Goal: Task Accomplishment & Management: Complete application form

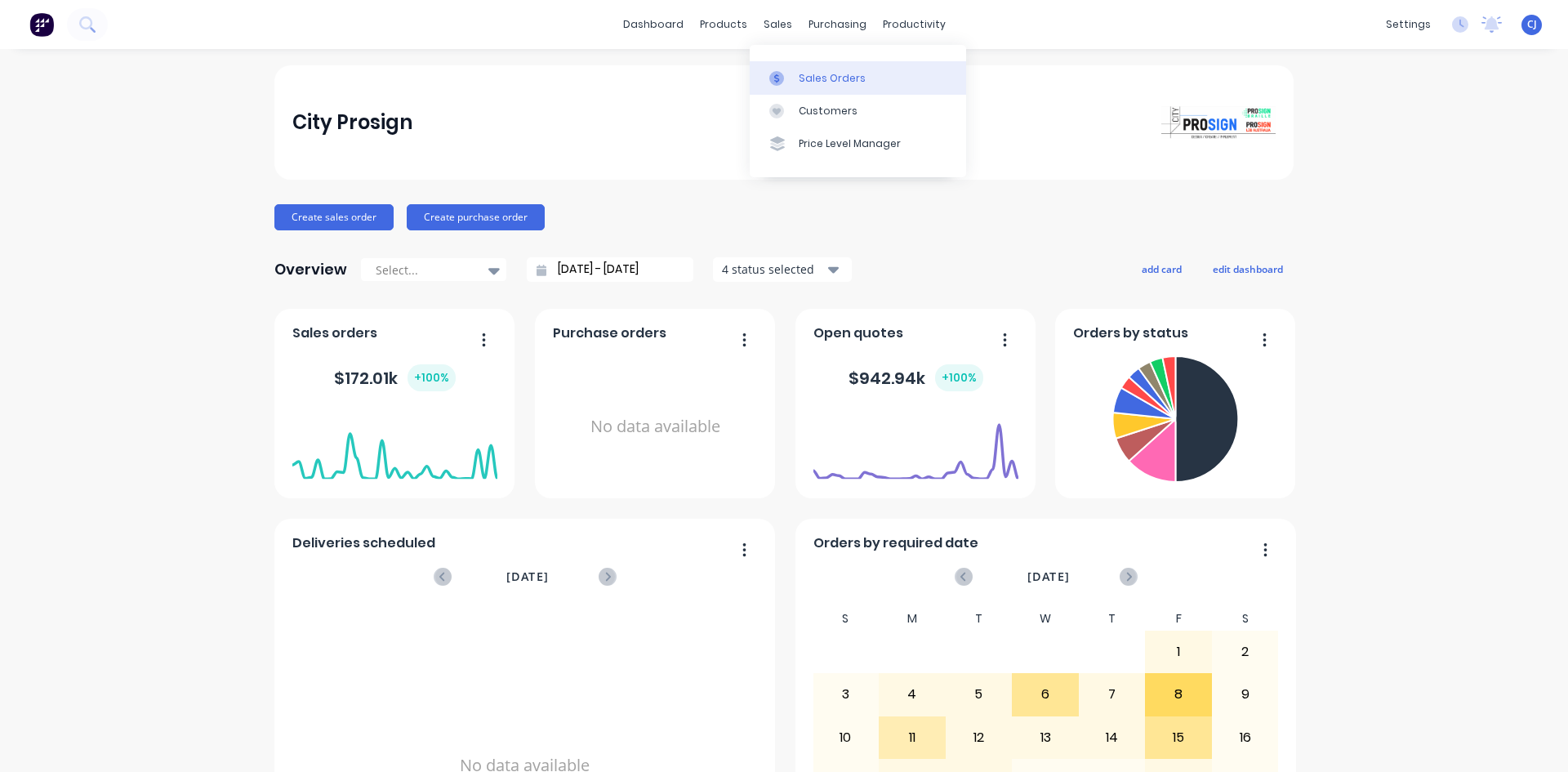
click at [793, 84] on div at bounding box center [781, 78] width 24 height 15
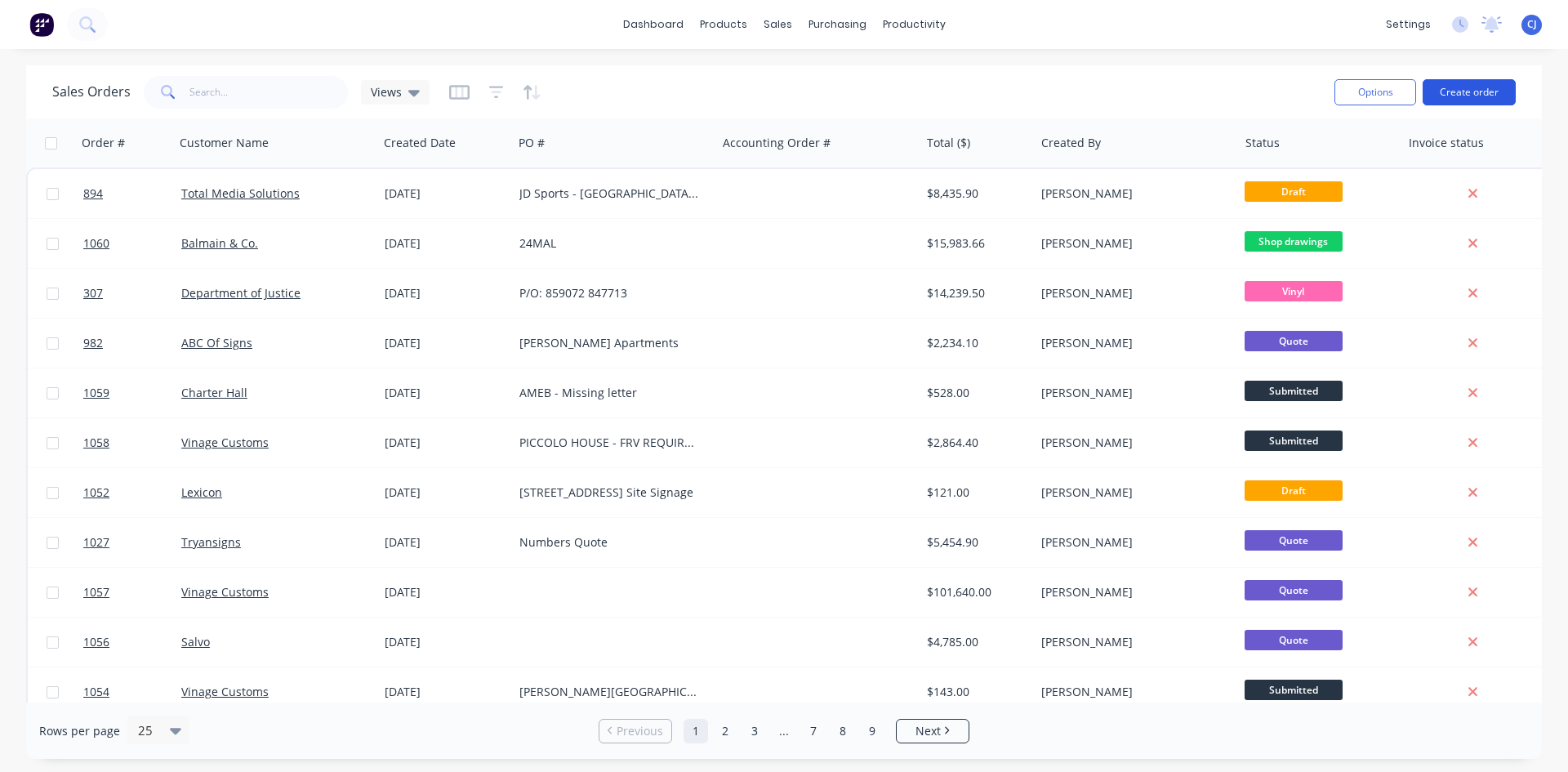
click at [1476, 87] on button "Create order" at bounding box center [1469, 93] width 93 height 26
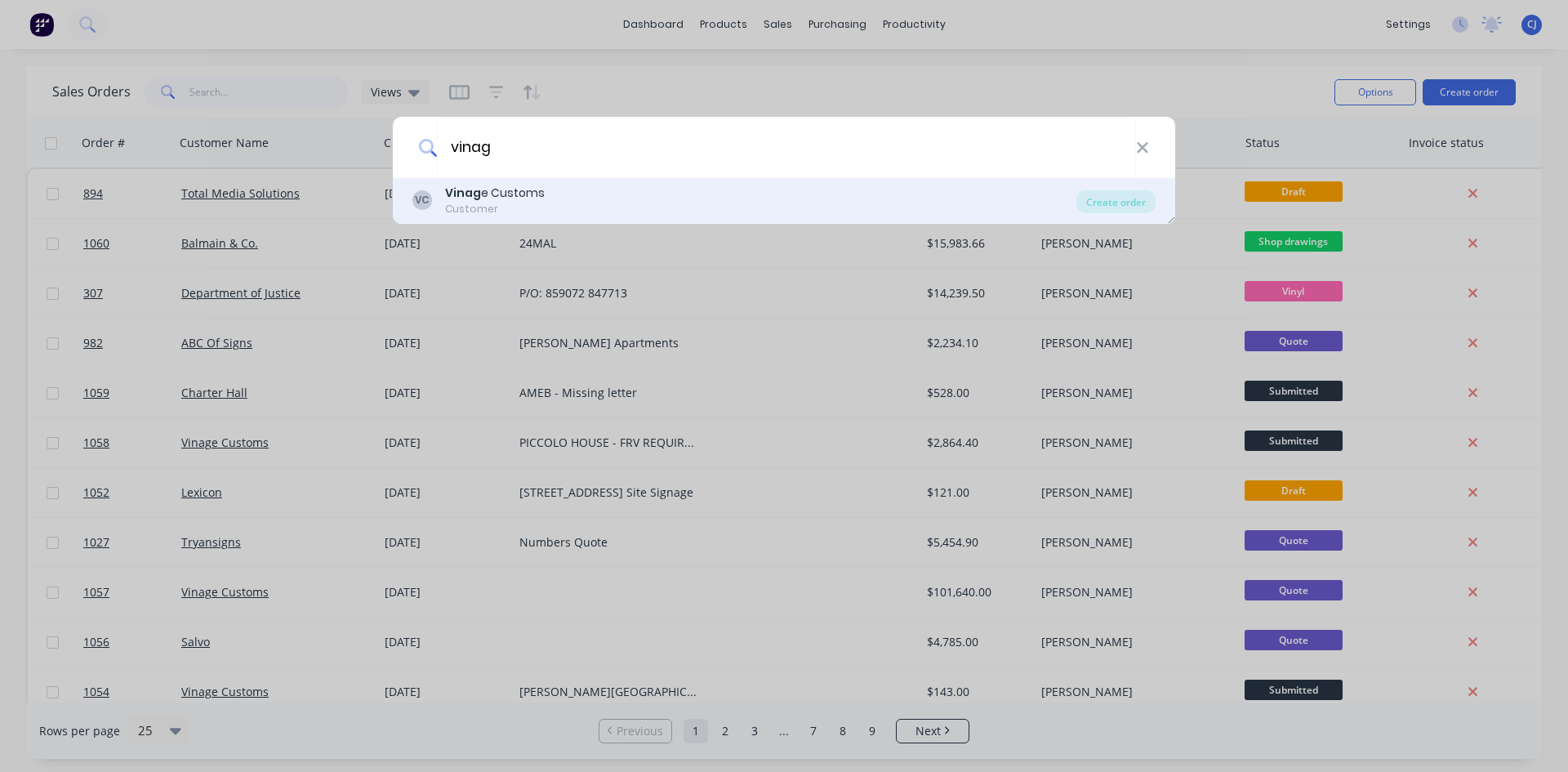
type input "vinag"
click at [588, 198] on div "VC Vinag e Customs Customer" at bounding box center [744, 200] width 664 height 32
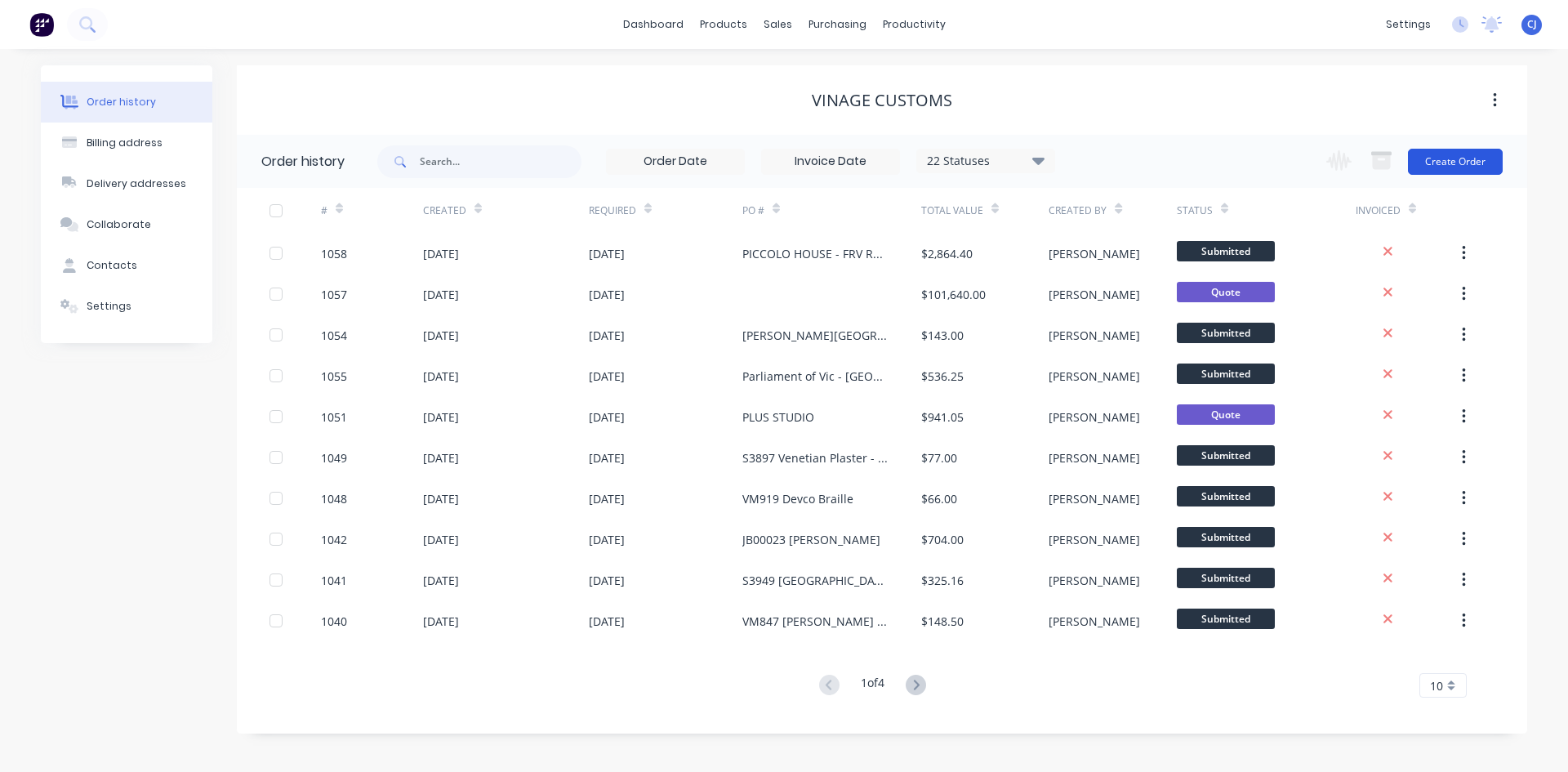
click at [1439, 165] on button "Create Order" at bounding box center [1455, 162] width 94 height 26
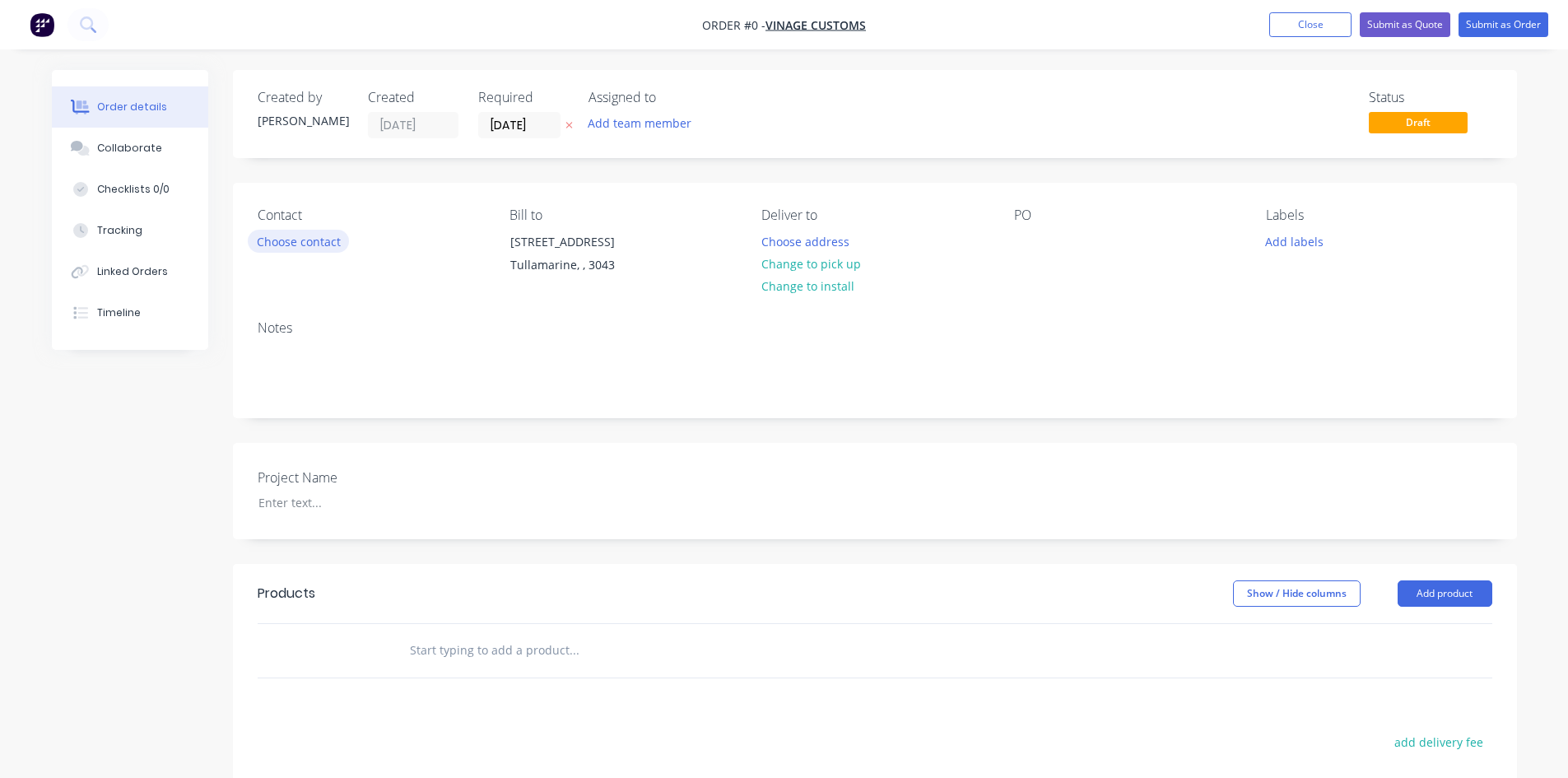
click at [267, 247] on button "Choose contact" at bounding box center [298, 240] width 101 height 22
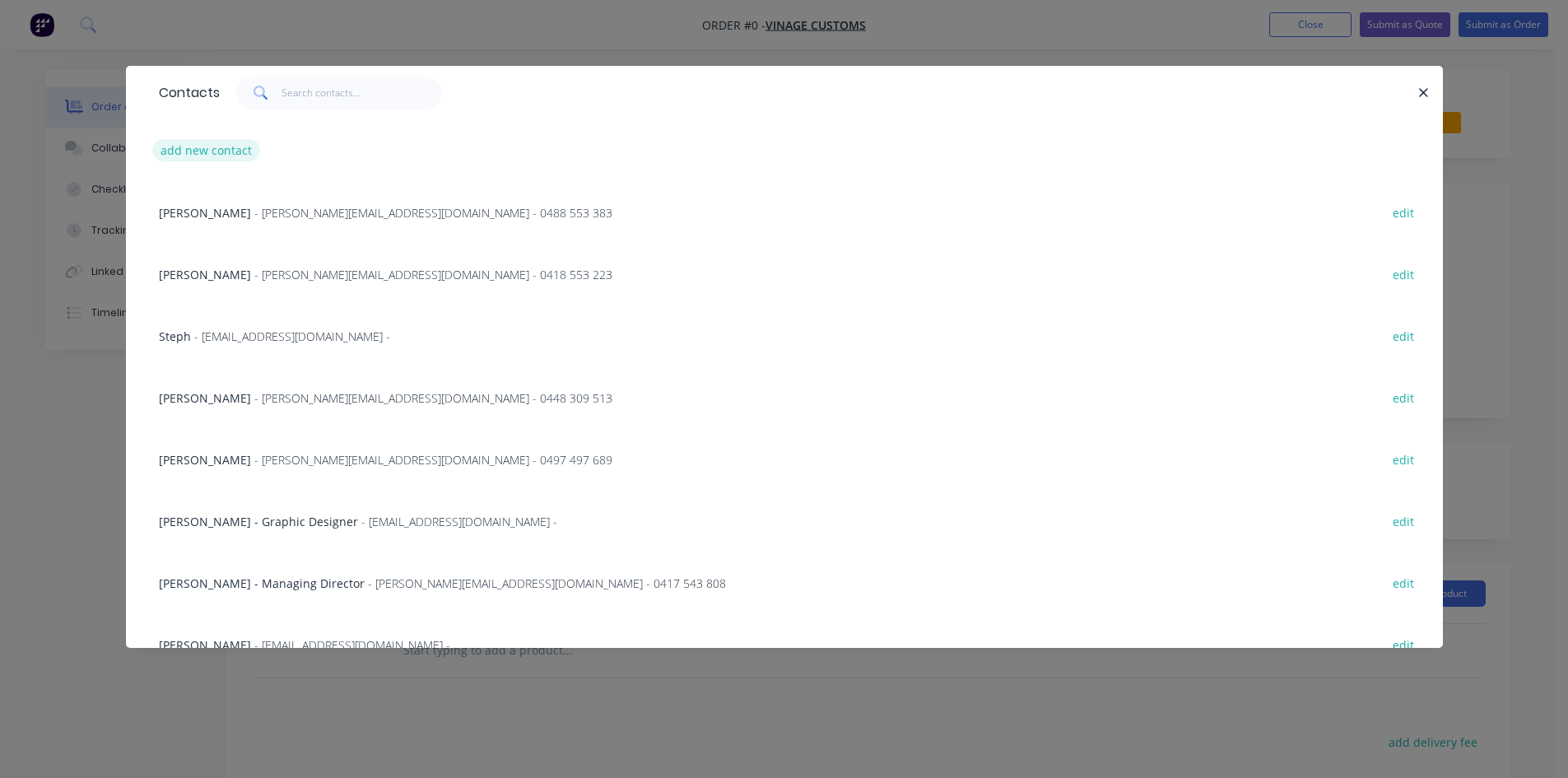
click at [230, 147] on button "add new contact" at bounding box center [207, 150] width 109 height 22
select select "AU"
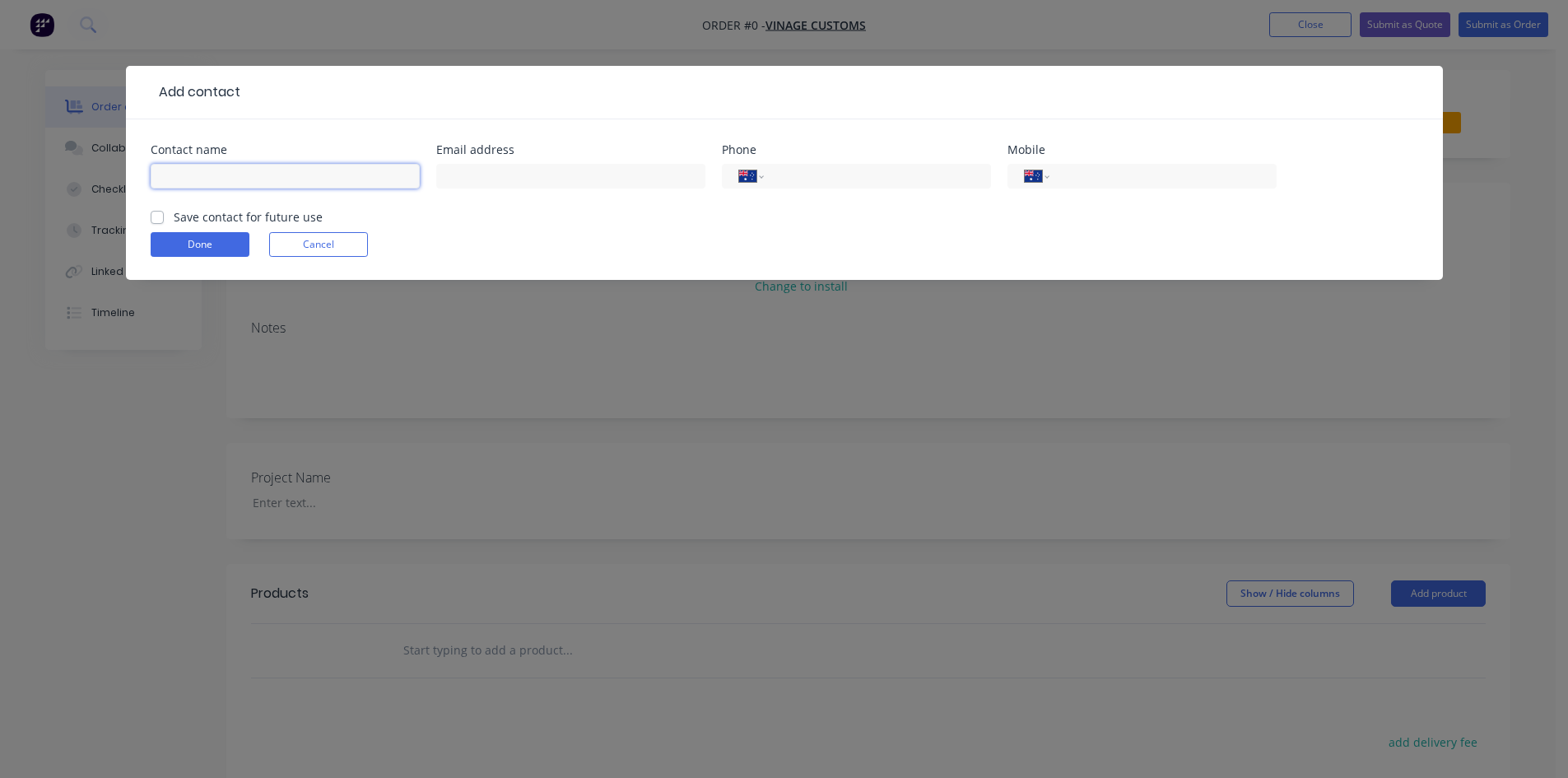
click at [256, 179] on input "text" at bounding box center [285, 176] width 269 height 24
type input "[PERSON_NAME]"
click at [205, 233] on button "Done" at bounding box center [200, 244] width 99 height 24
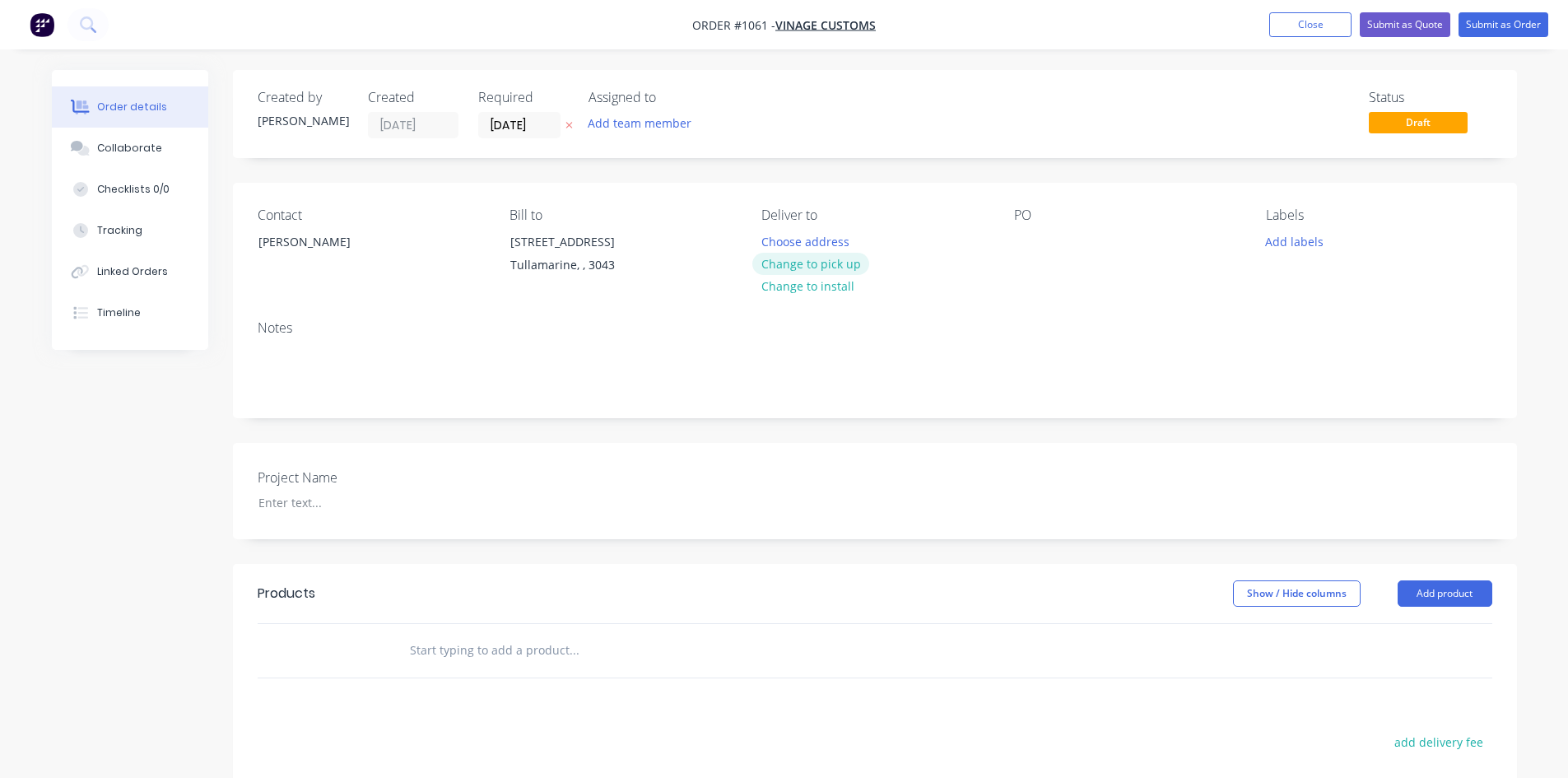
click at [785, 269] on button "Change to pick up" at bounding box center [811, 263] width 117 height 22
click at [1028, 238] on div at bounding box center [1027, 241] width 26 height 24
click at [1315, 25] on button "Close" at bounding box center [1310, 24] width 82 height 24
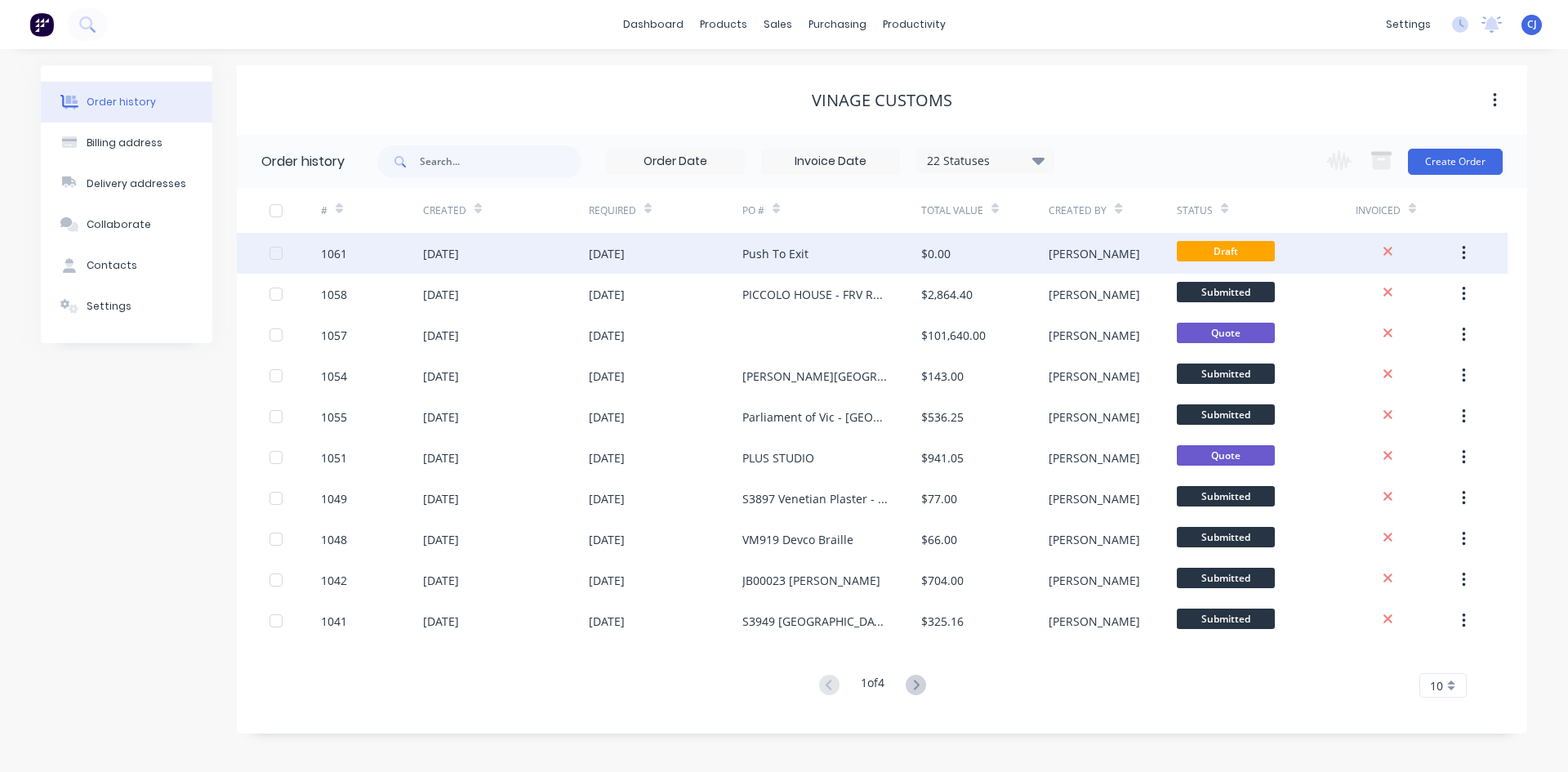
click at [871, 255] on div "Push To Exit" at bounding box center [832, 253] width 179 height 41
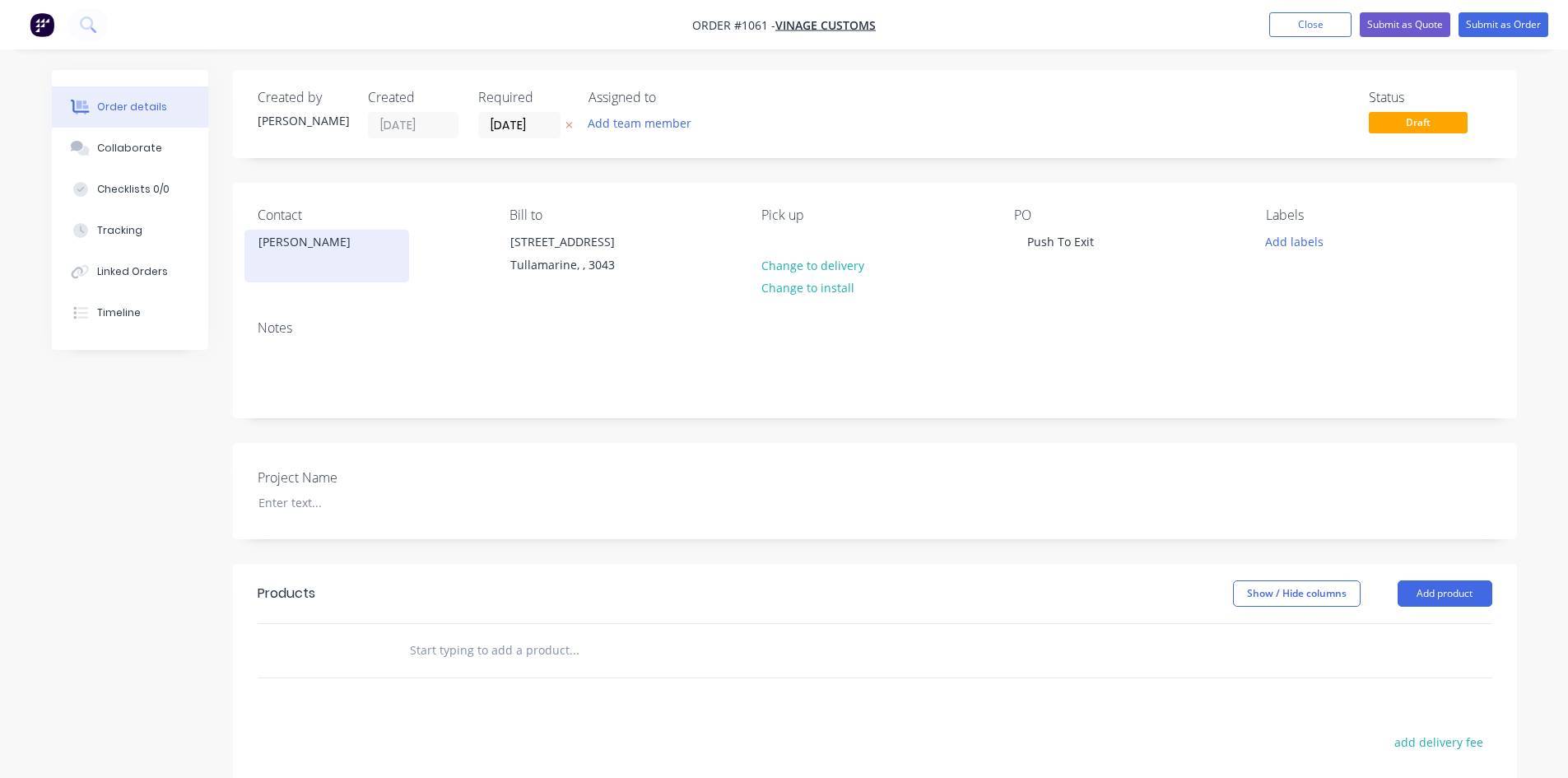
click at [276, 256] on div "[PERSON_NAME]" at bounding box center [326, 256] width 165 height 52
click at [215, 256] on div "Order details Collaborate Checklists 0/0 Tracking Linked Orders Timeline" at bounding box center [142, 209] width 181 height 280
click at [293, 265] on div "[PERSON_NAME]" at bounding box center [326, 256] width 165 height 52
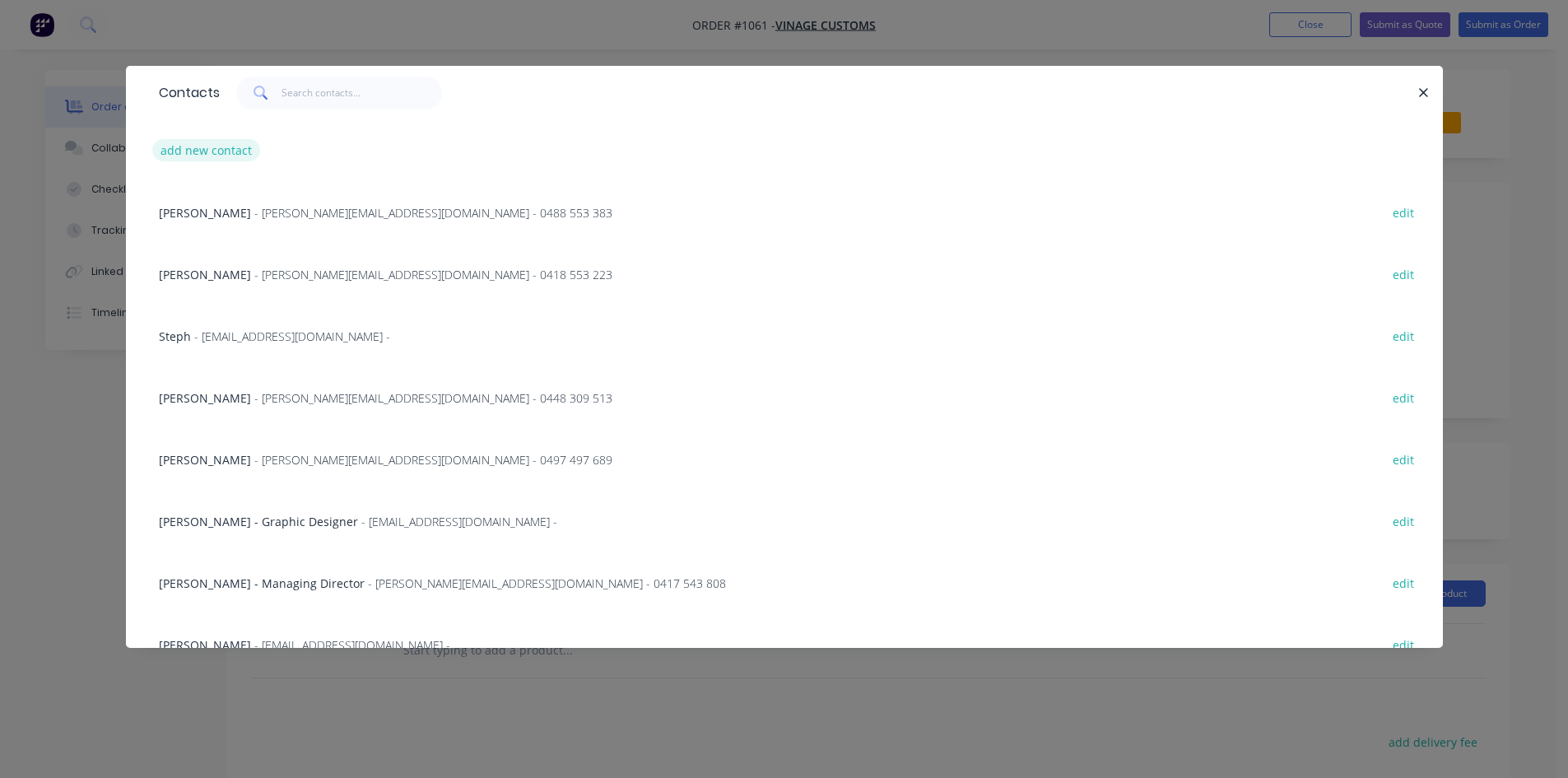
click at [215, 140] on button "add new contact" at bounding box center [207, 150] width 109 height 22
select select "AU"
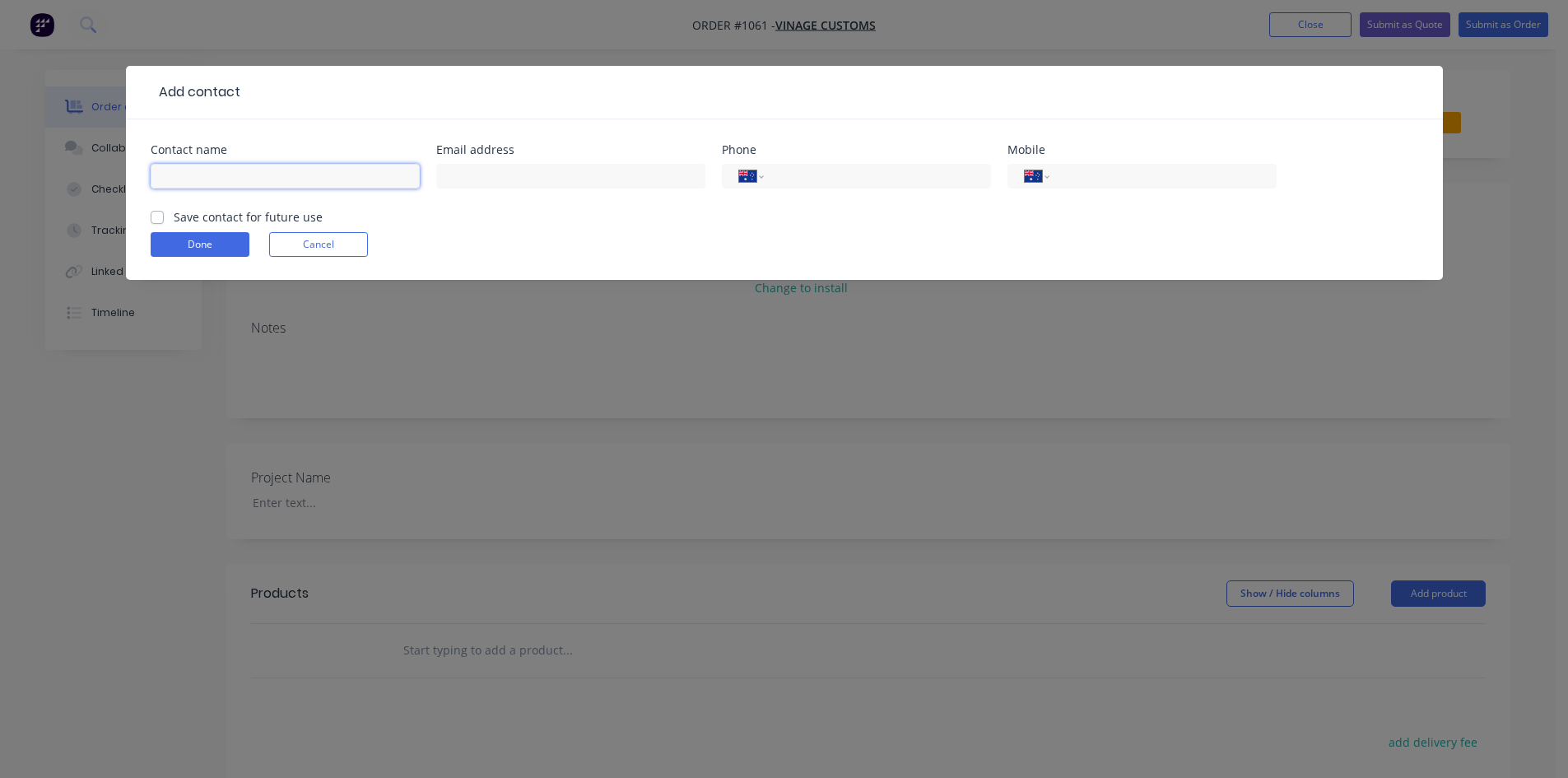
drag, startPoint x: 223, startPoint y: 174, endPoint x: 243, endPoint y: 172, distance: 20.1
click at [223, 174] on input "text" at bounding box center [285, 176] width 269 height 24
click at [459, 177] on input "text" at bounding box center [570, 176] width 269 height 24
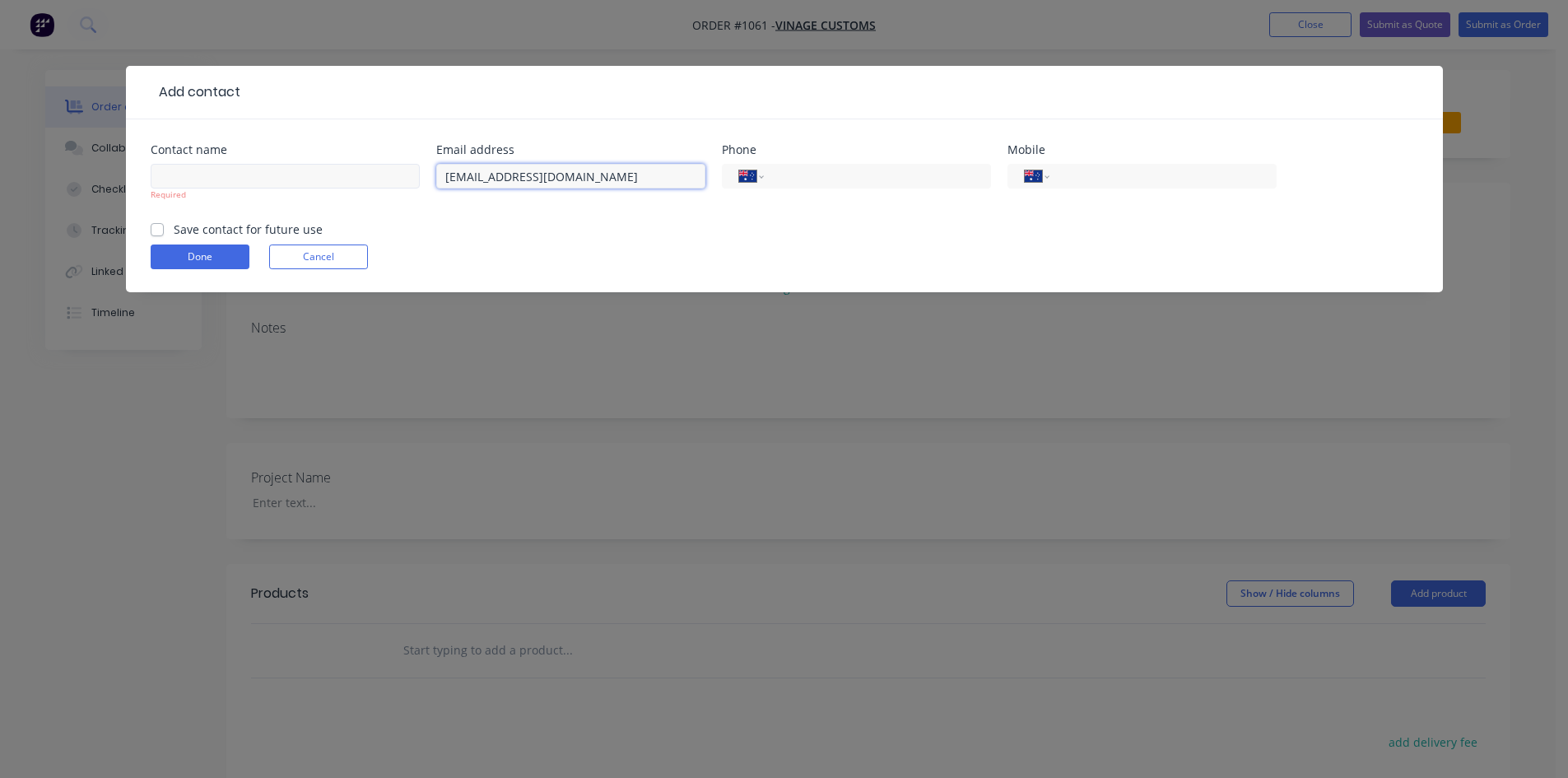
type input "[EMAIL_ADDRESS][DOMAIN_NAME]"
click at [298, 187] on input "text" at bounding box center [285, 176] width 269 height 24
type input "[PERSON_NAME]"
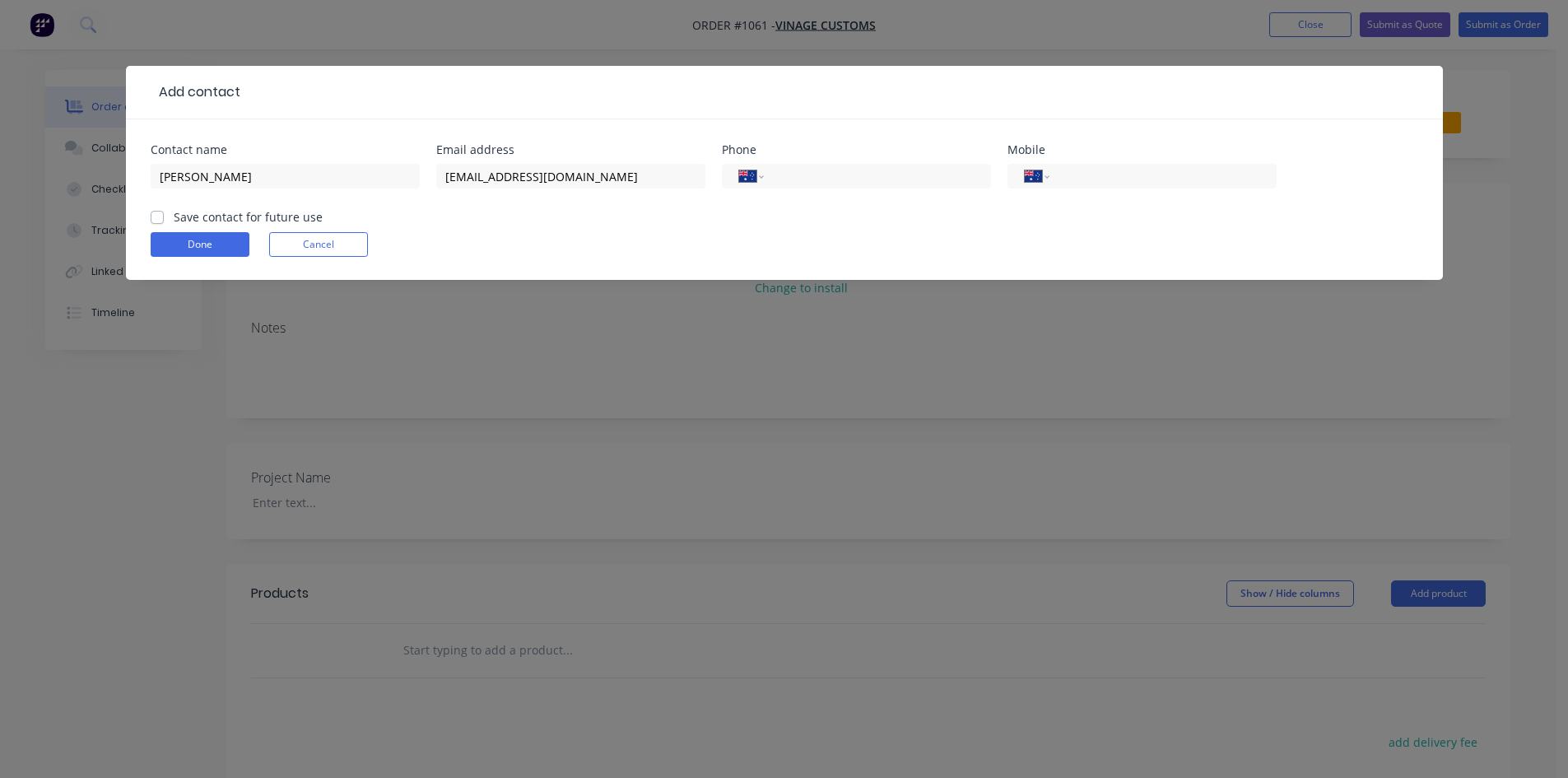
click at [171, 217] on div "Save contact for future use" at bounding box center [236, 217] width 172 height 17
click at [174, 216] on label "Save contact for future use" at bounding box center [248, 217] width 149 height 17
click at [157, 216] on input "Save contact for future use" at bounding box center [157, 216] width 13 height 16
checkbox input "true"
click at [174, 242] on button "Done" at bounding box center [200, 244] width 99 height 24
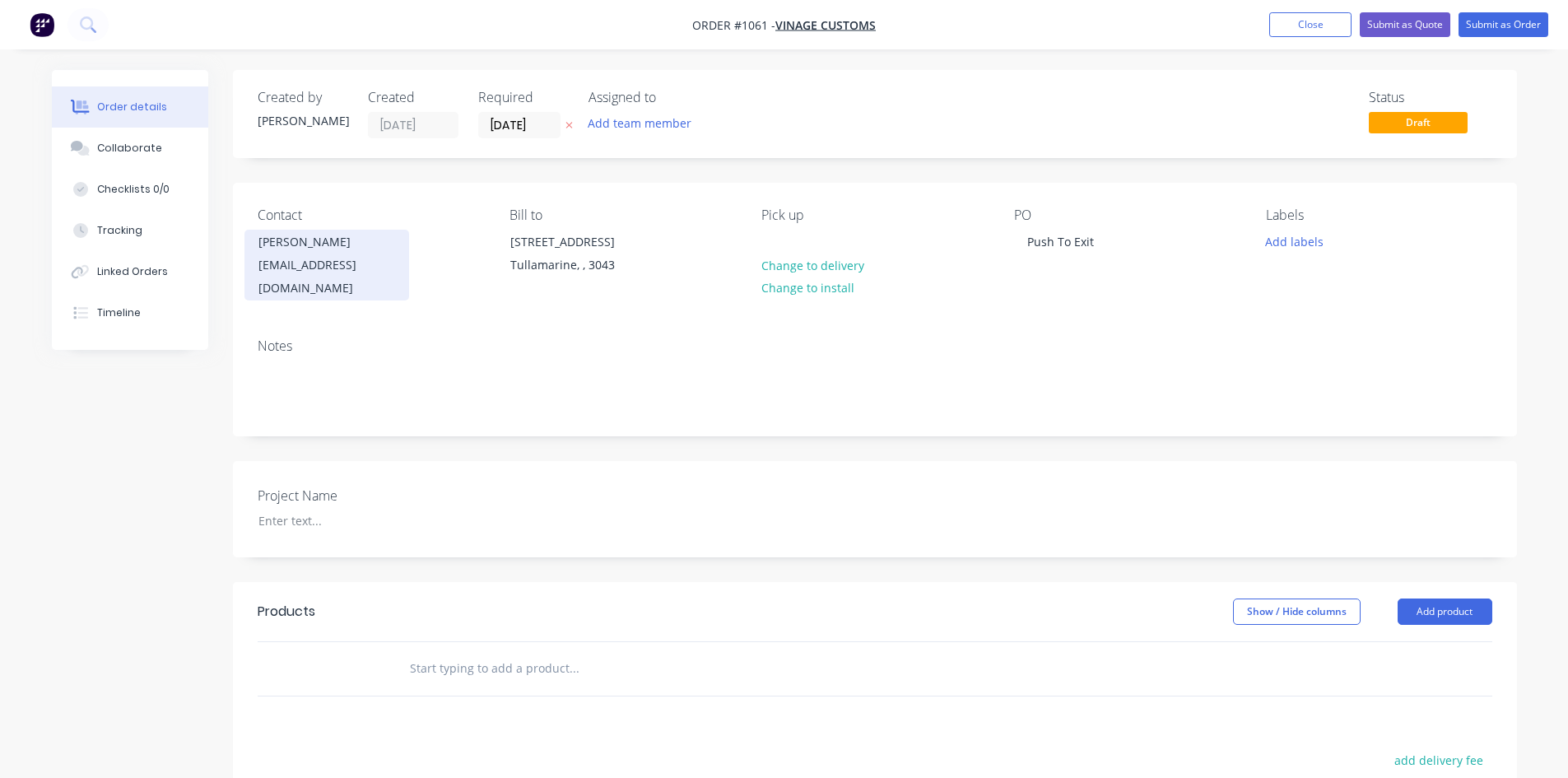
click at [342, 268] on div "[EMAIL_ADDRESS][DOMAIN_NAME]" at bounding box center [326, 276] width 137 height 46
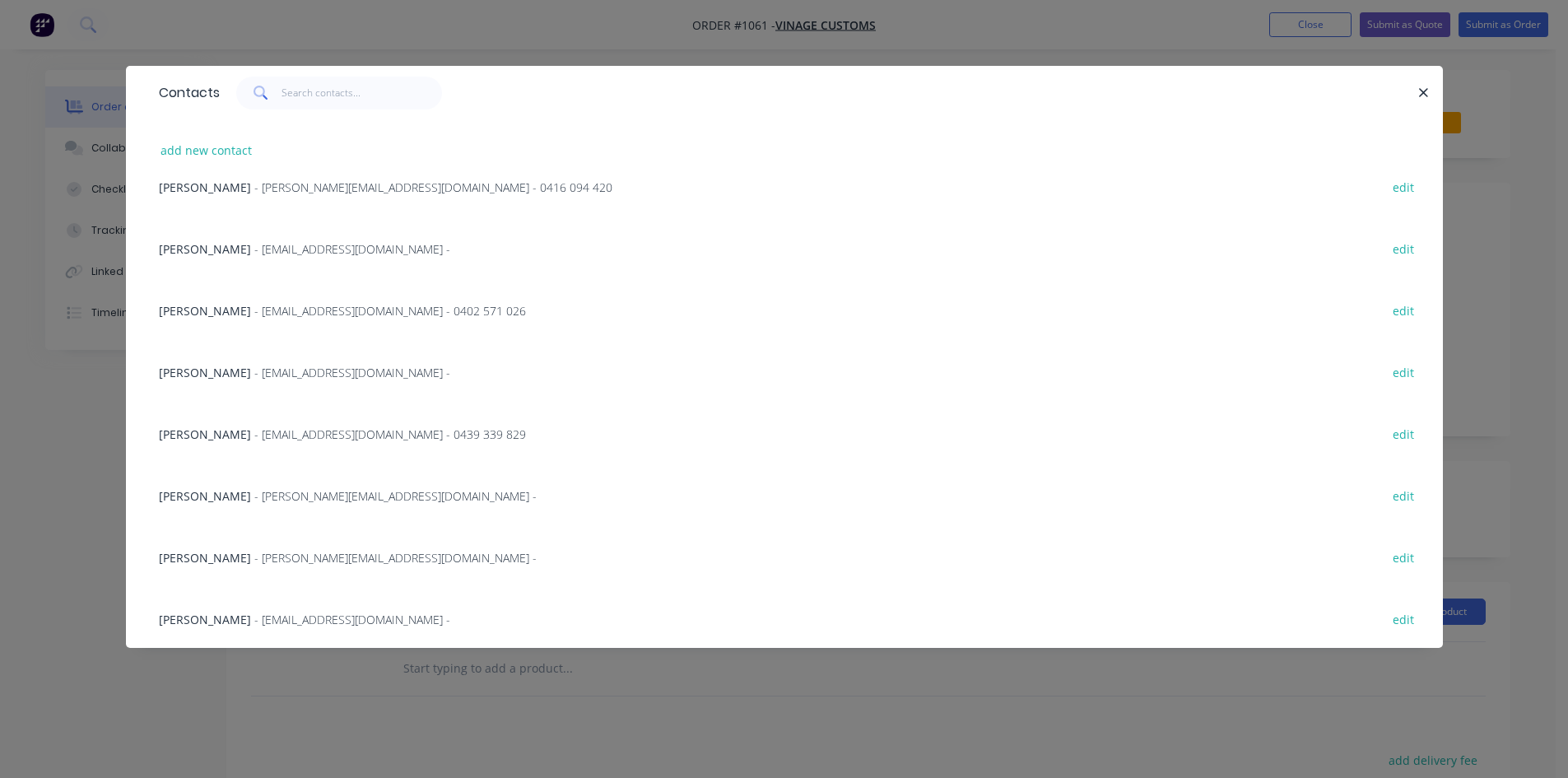
scroll to position [829, 0]
click at [1389, 619] on button "edit" at bounding box center [1404, 617] width 38 height 22
select select "AU"
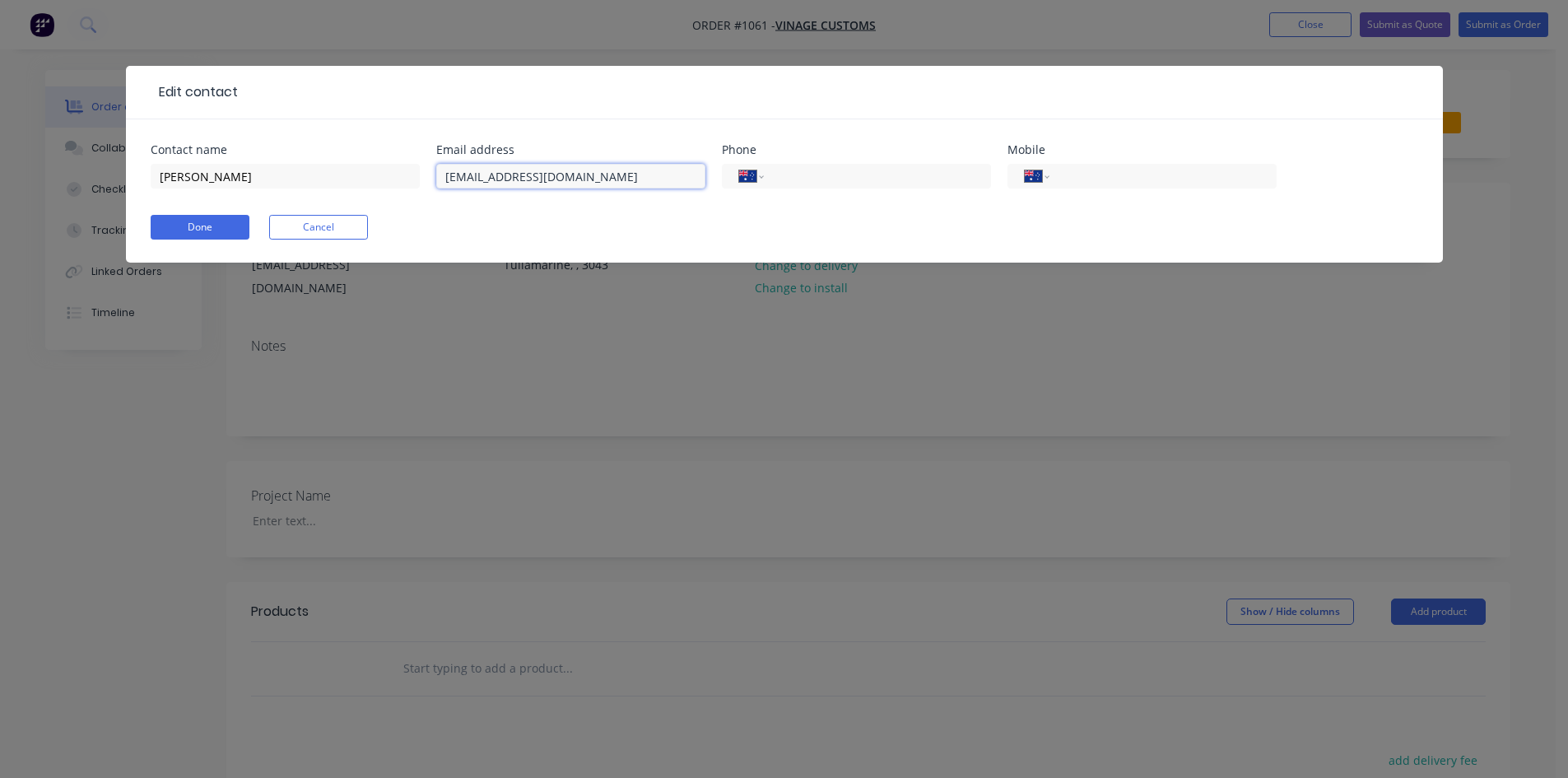
drag, startPoint x: 616, startPoint y: 179, endPoint x: 506, endPoint y: 188, distance: 110.4
click at [506, 188] on div "[EMAIL_ADDRESS][DOMAIN_NAME]" at bounding box center [570, 184] width 269 height 49
paste input "[PERSON_NAME][EMAIL_ADDRESS][DOMAIN_NAME]"
click at [544, 181] on input "[EMAIL_ADDRESS][DOMAIN_NAME]" at bounding box center [570, 176] width 269 height 24
type input "[EMAIL_ADDRESS][DOMAIN_NAME]"
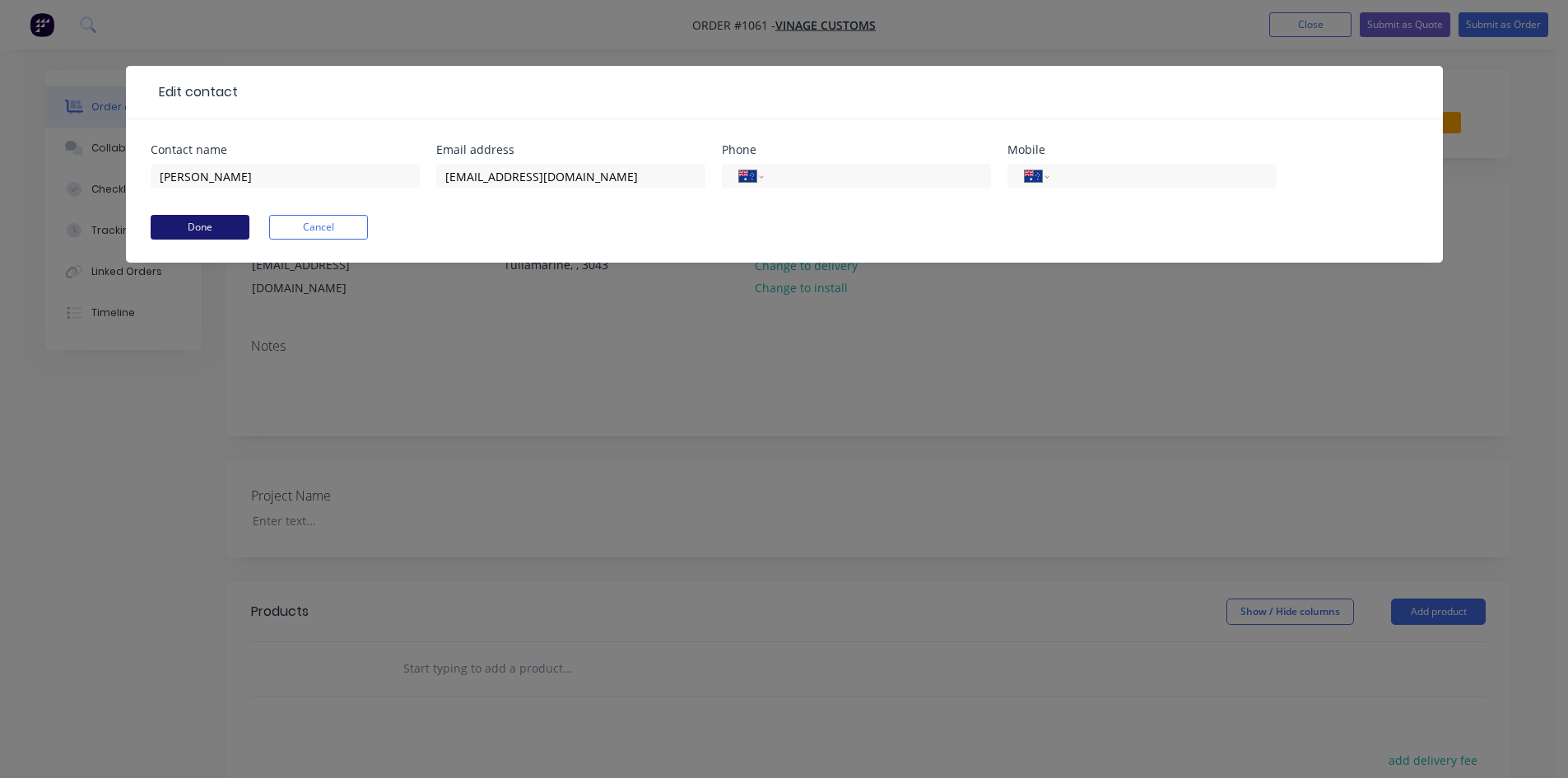
click at [173, 225] on button "Done" at bounding box center [200, 227] width 99 height 24
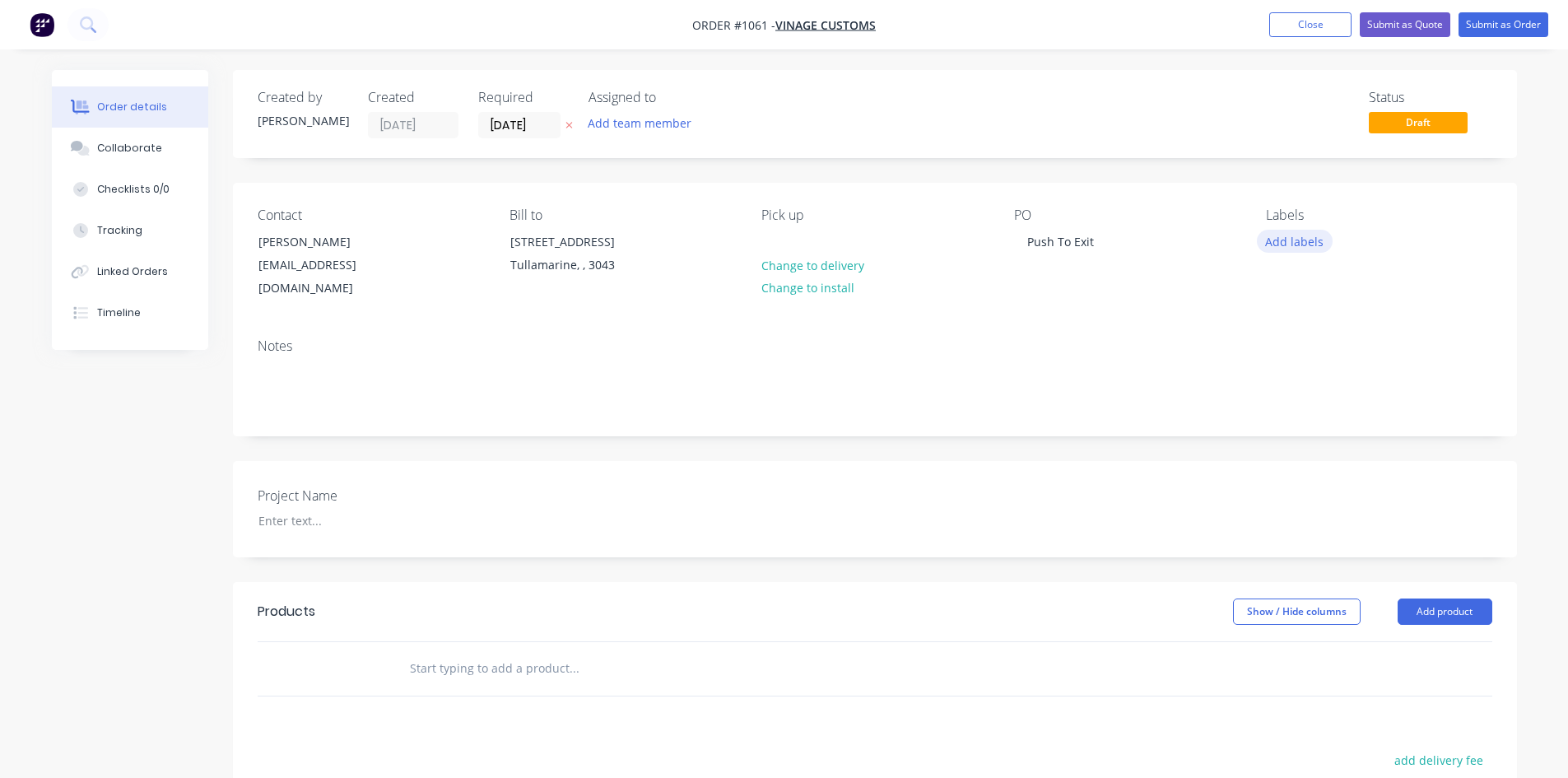
click at [1313, 237] on button "Add labels" at bounding box center [1294, 240] width 76 height 22
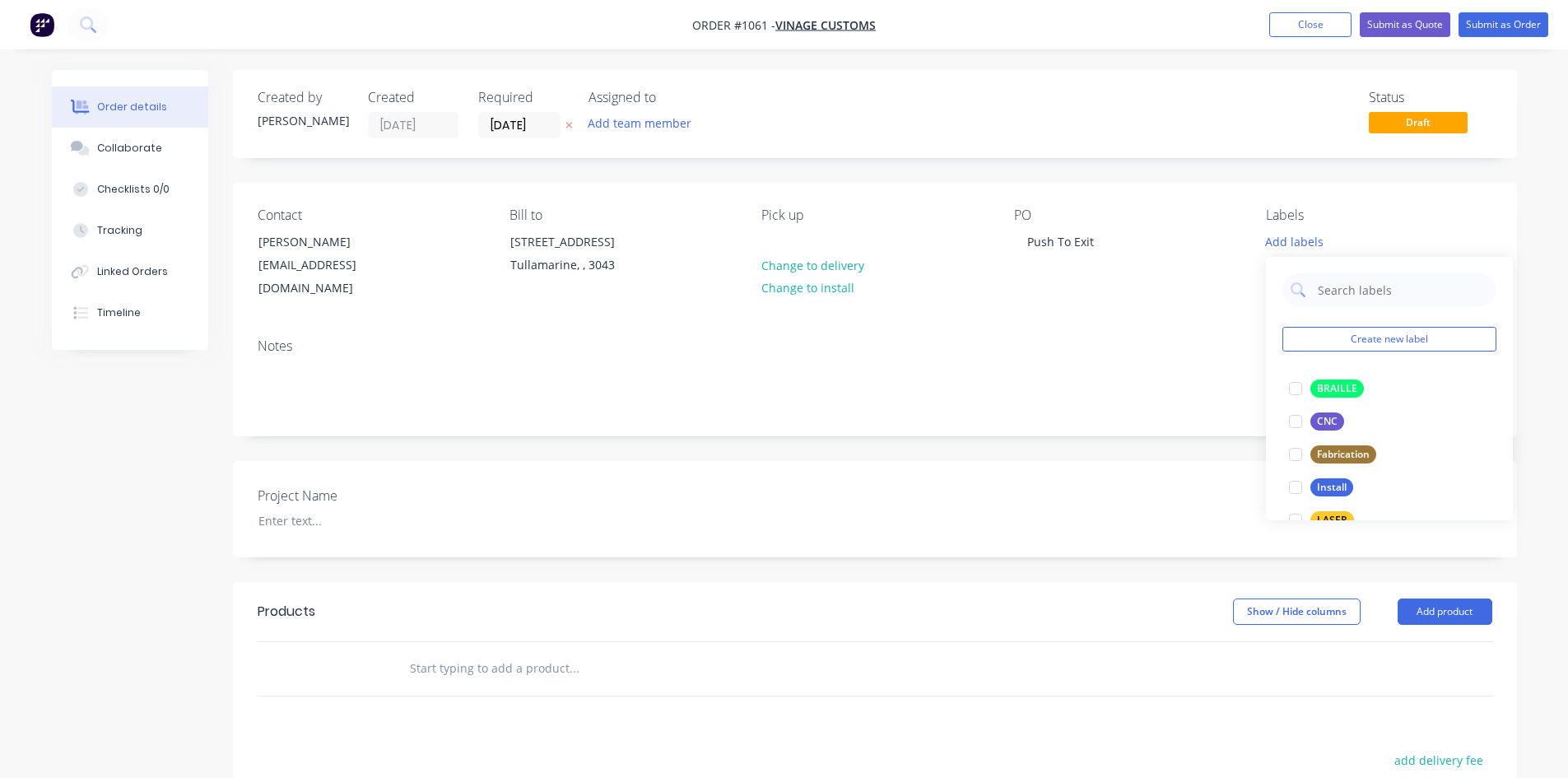
click at [1056, 393] on div "Notes" at bounding box center [875, 380] width 1284 height 110
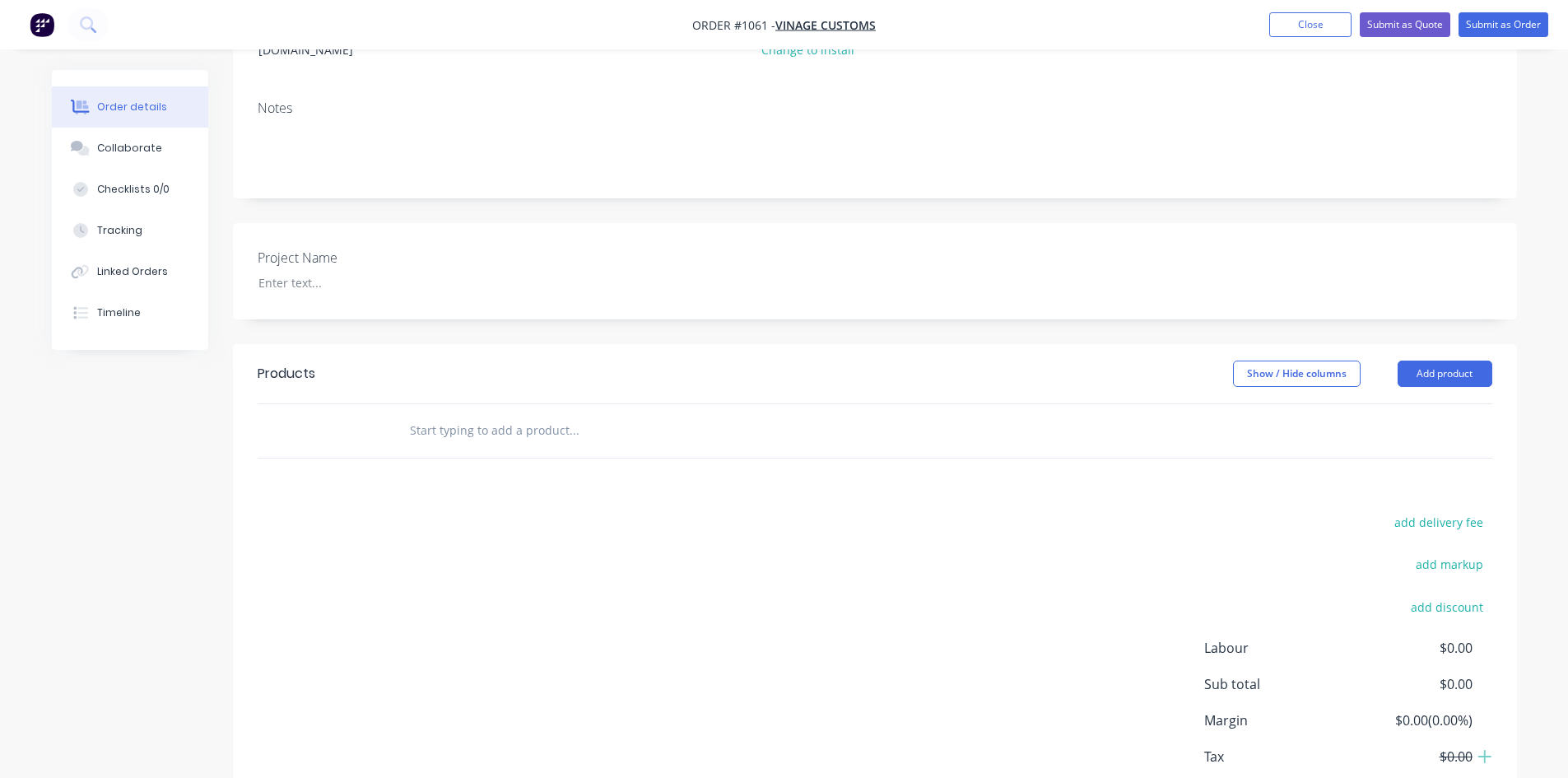
scroll to position [247, 0]
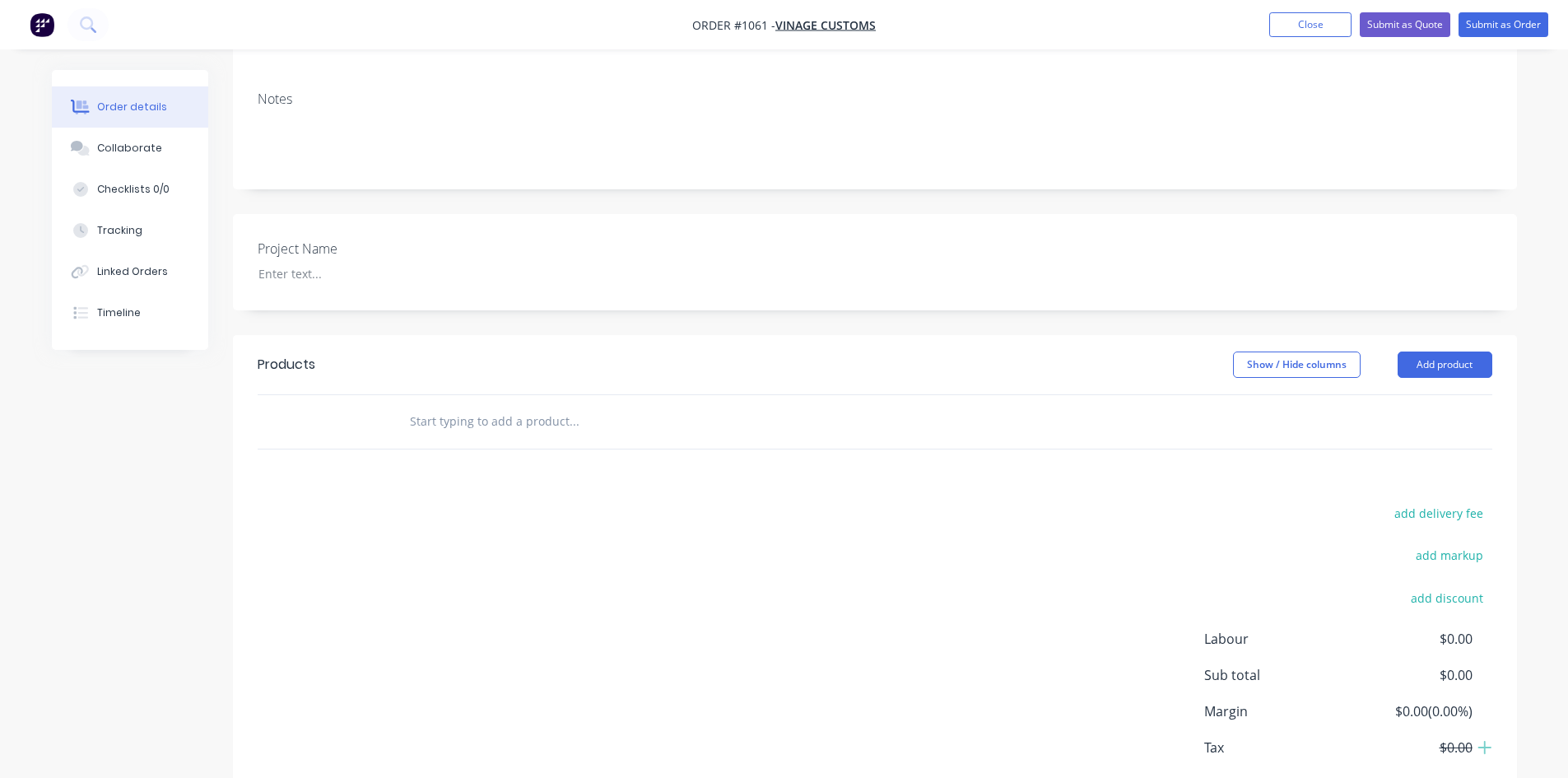
click at [494, 405] on input "text" at bounding box center [574, 421] width 330 height 33
type input "c"
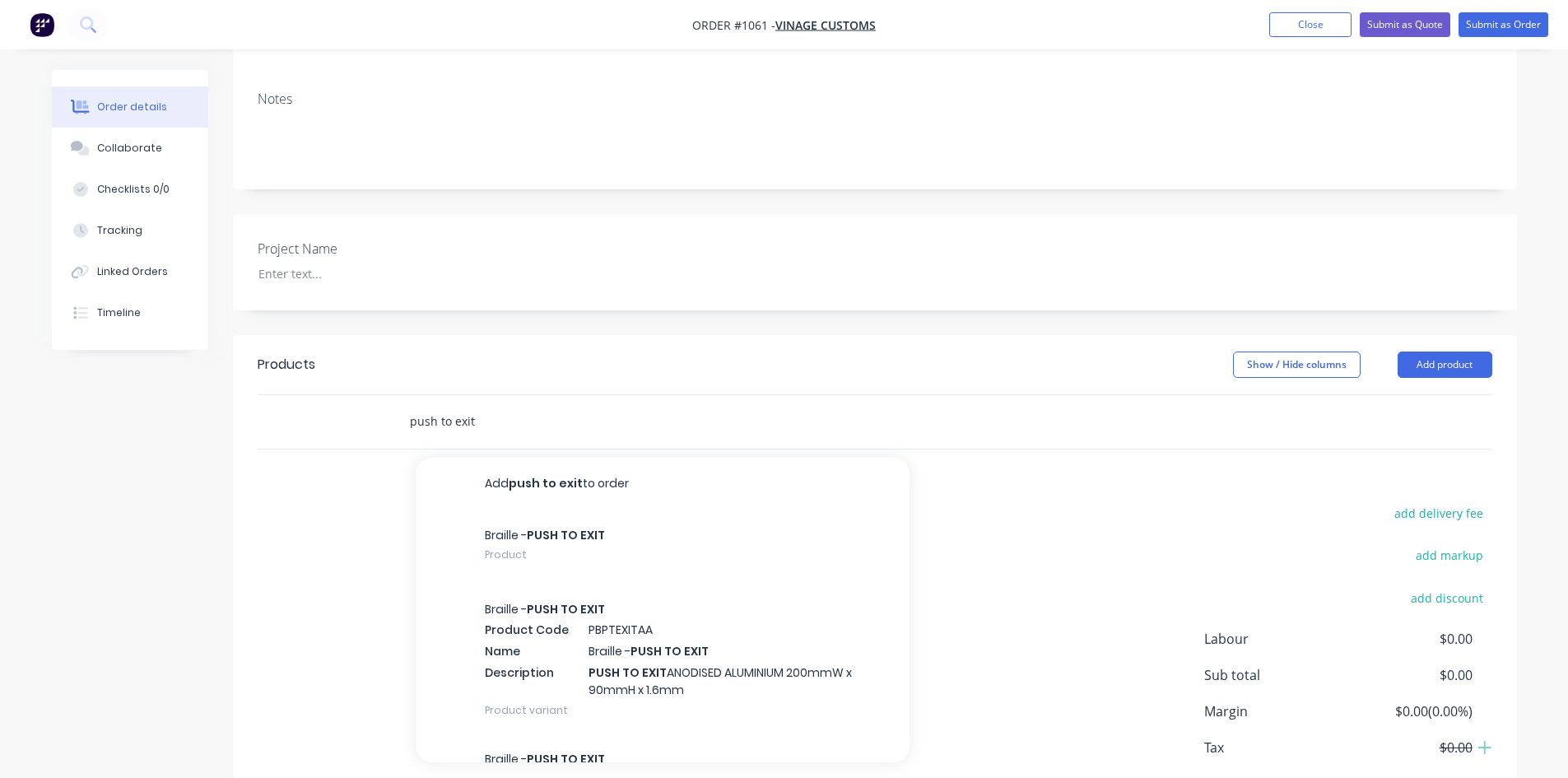
scroll to position [320, 0]
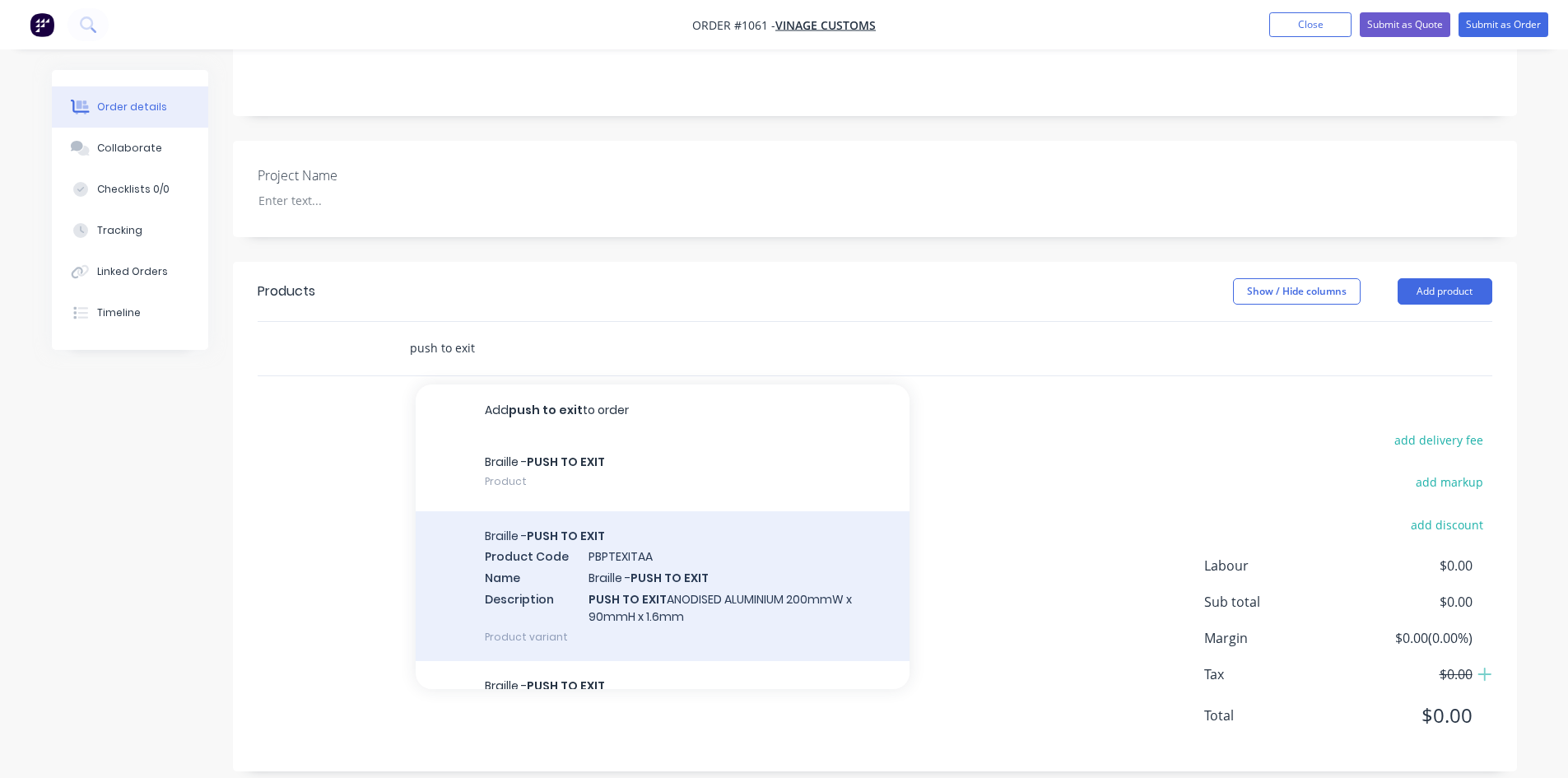
type input "push to exit"
click at [510, 580] on div "Braille - PUSH TO EXIT Product Code PBPTEXITAA Name Braille - PUSH TO EXIT Desc…" at bounding box center [663, 586] width 494 height 150
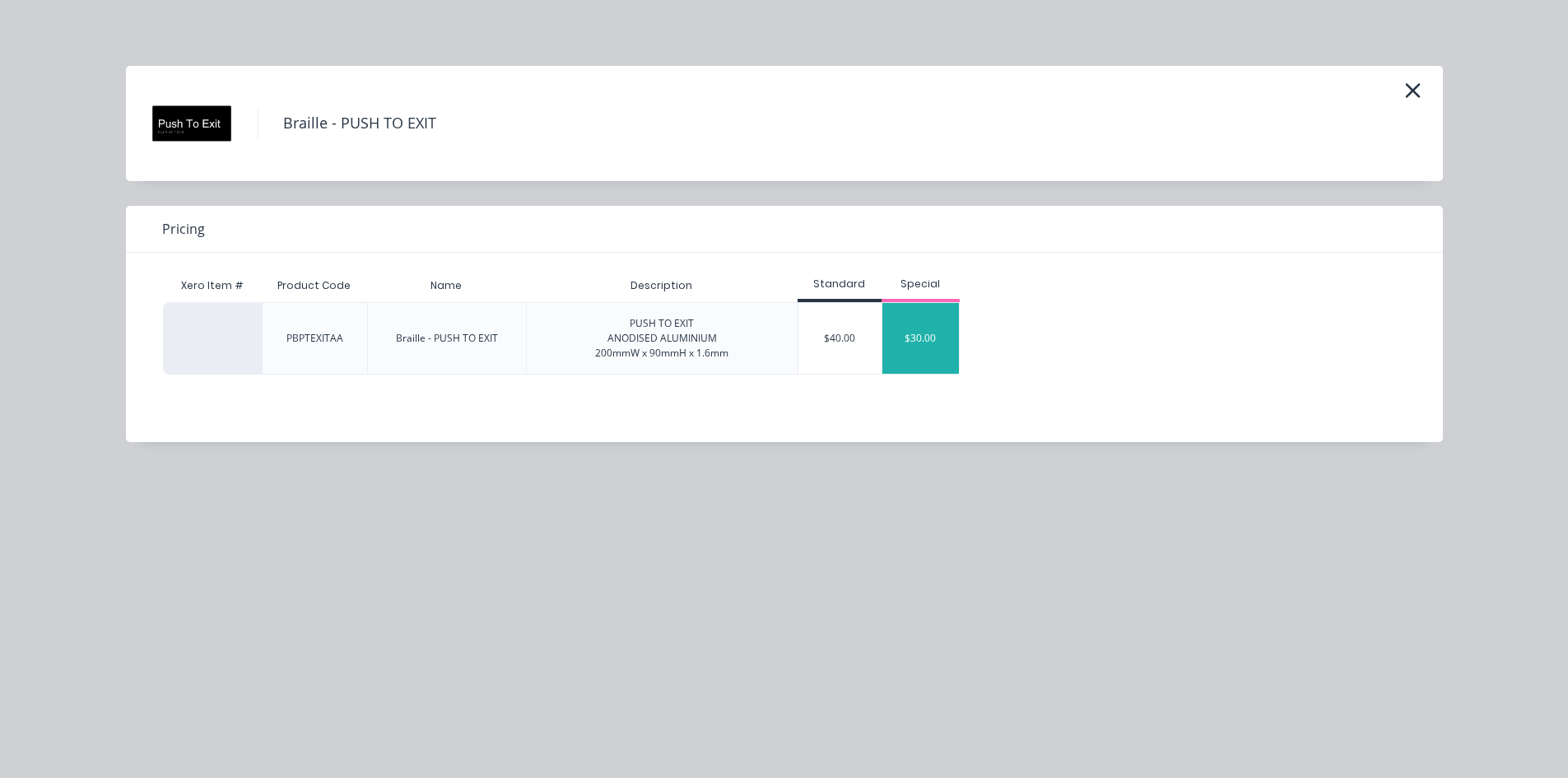
click at [924, 338] on div "$30.00" at bounding box center [921, 338] width 78 height 71
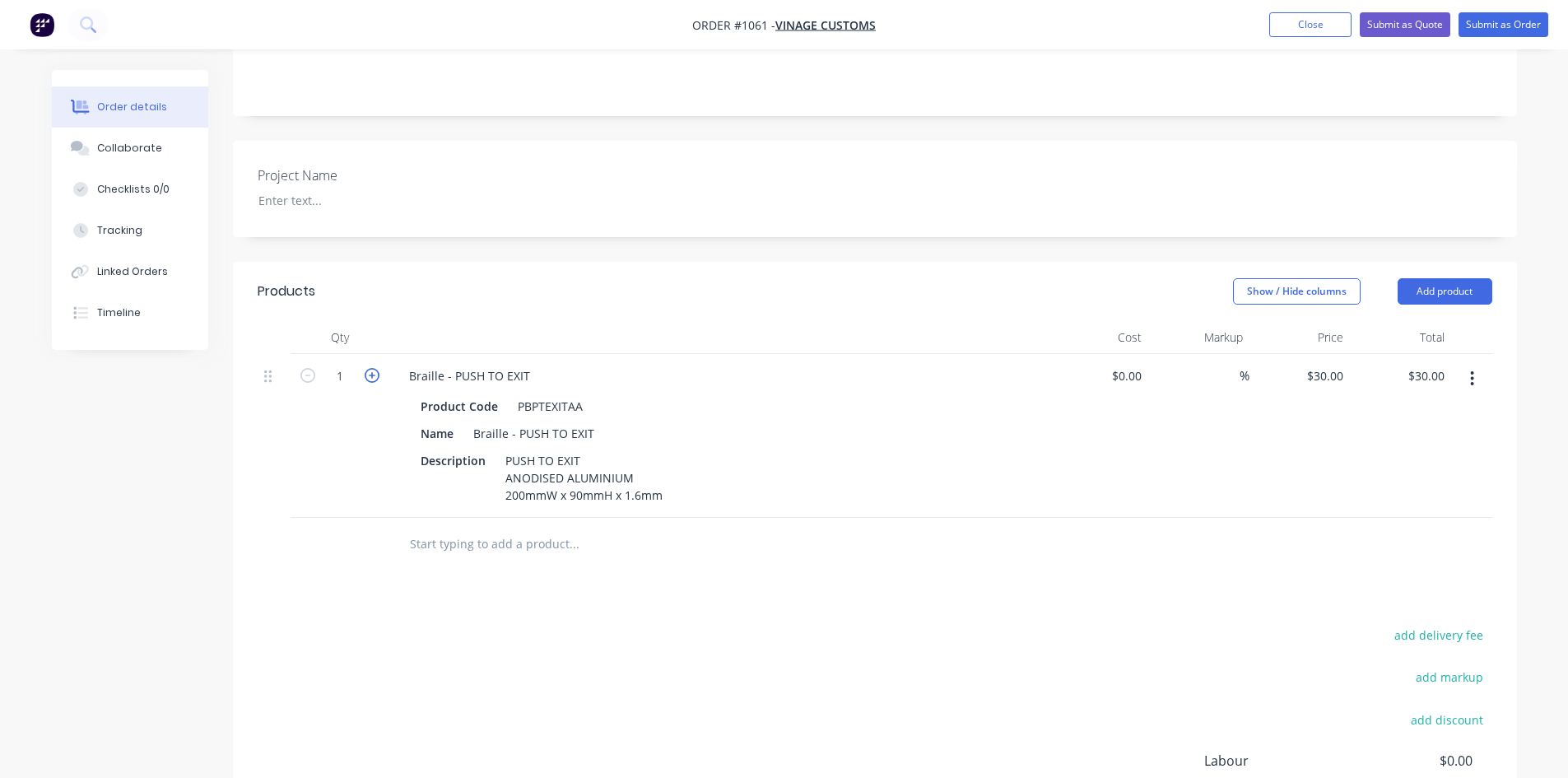
click at [370, 368] on icon "button" at bounding box center [372, 375] width 15 height 15
type input "2"
type input "$60.00"
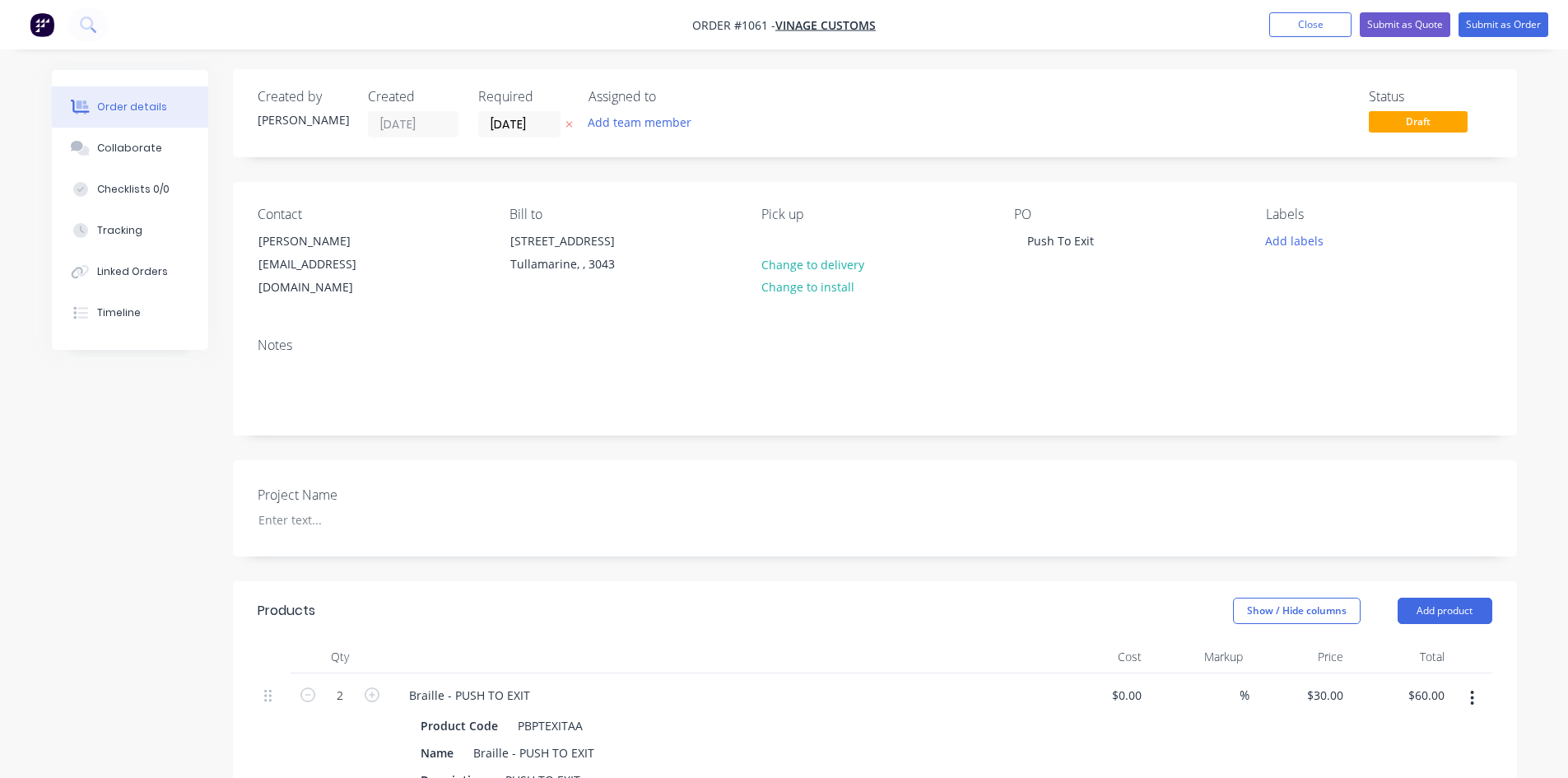
scroll to position [0, 0]
click at [1486, 18] on button "Submit as Order" at bounding box center [1503, 24] width 90 height 24
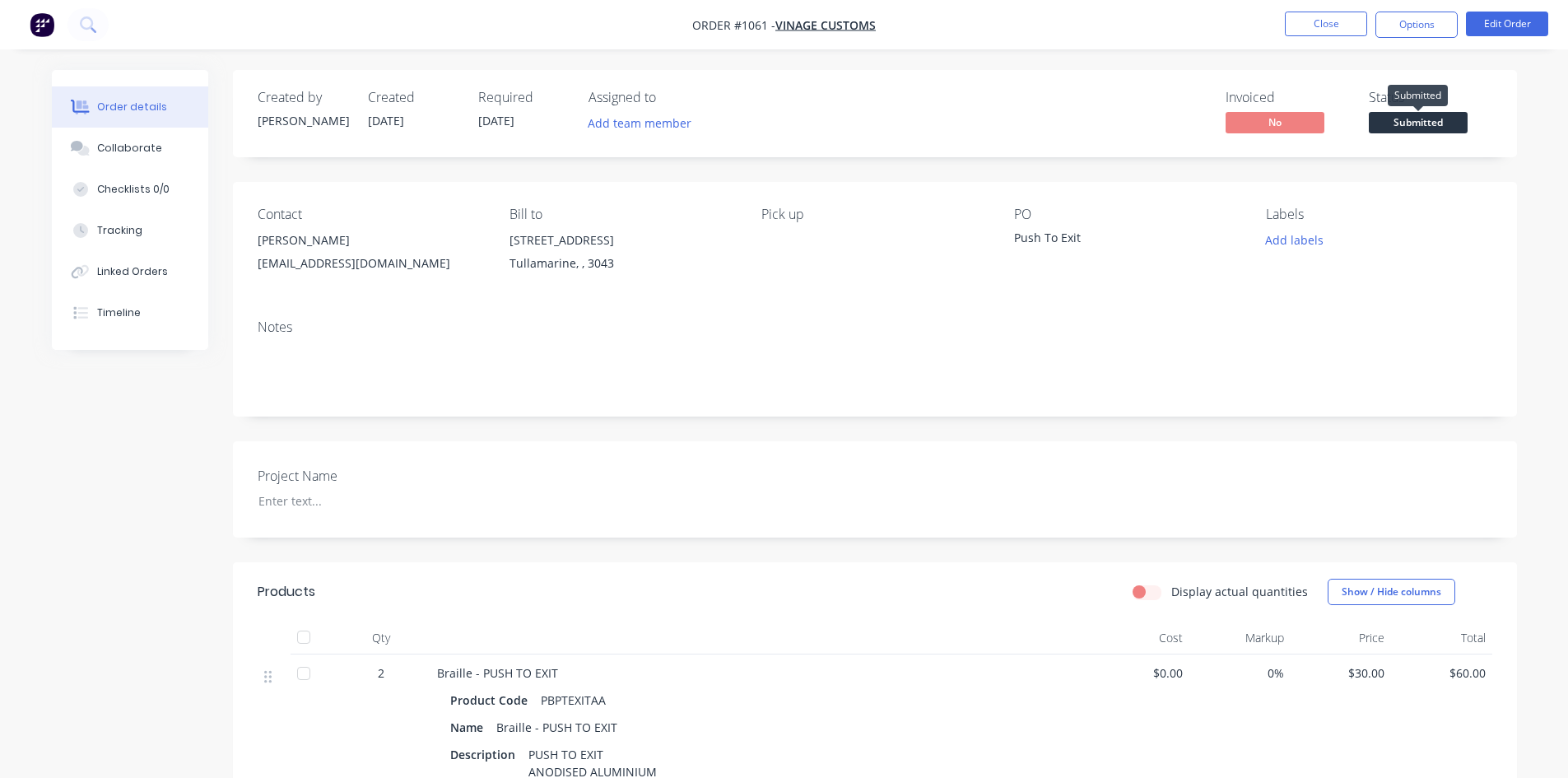
click at [1434, 122] on span "Submitted" at bounding box center [1418, 122] width 99 height 21
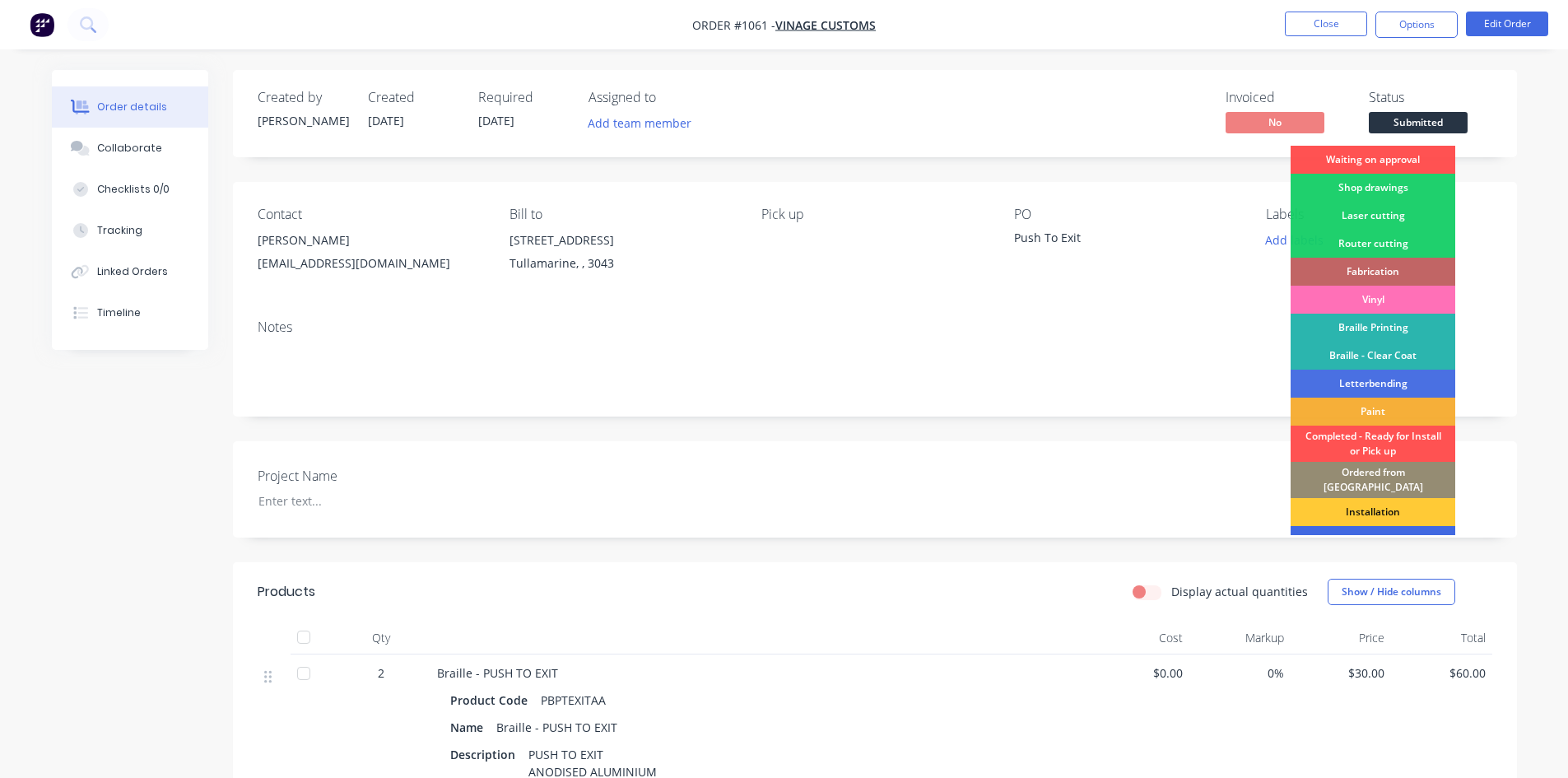
click at [1387, 526] on div "To be invoiced" at bounding box center [1373, 540] width 165 height 28
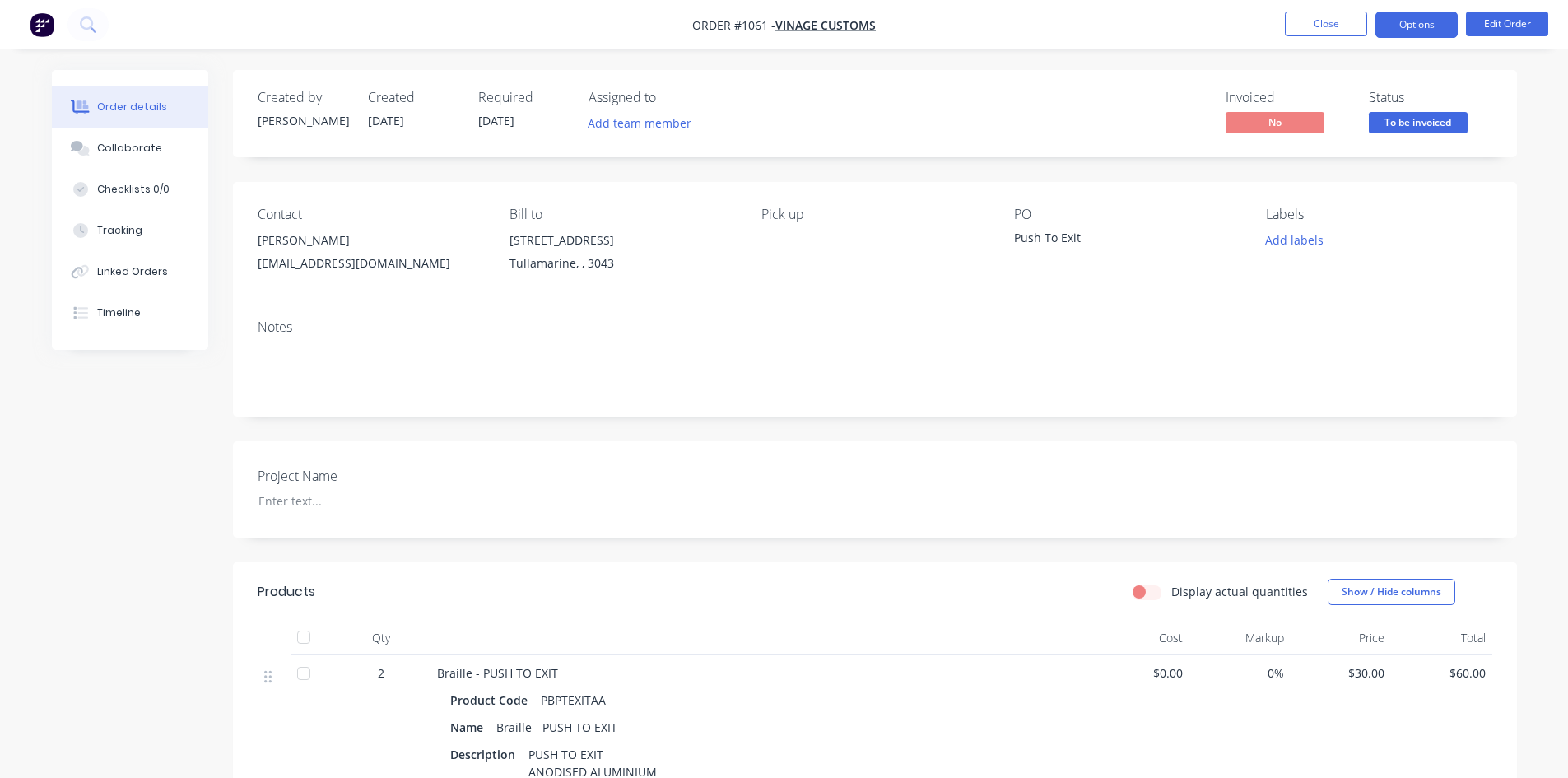
click at [1432, 22] on button "Options" at bounding box center [1416, 24] width 82 height 26
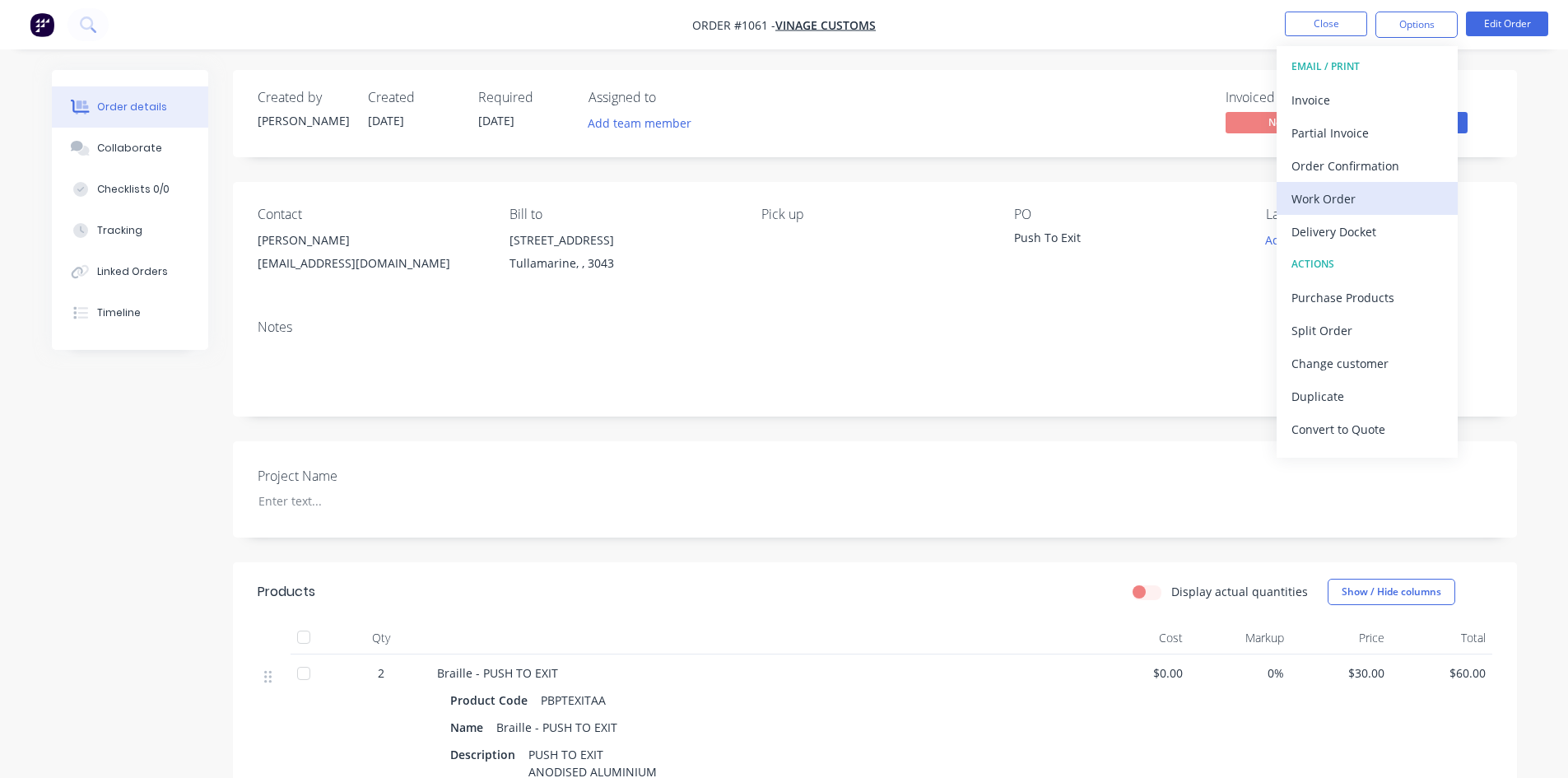
click at [1371, 194] on div "Work Order" at bounding box center [1367, 198] width 152 height 24
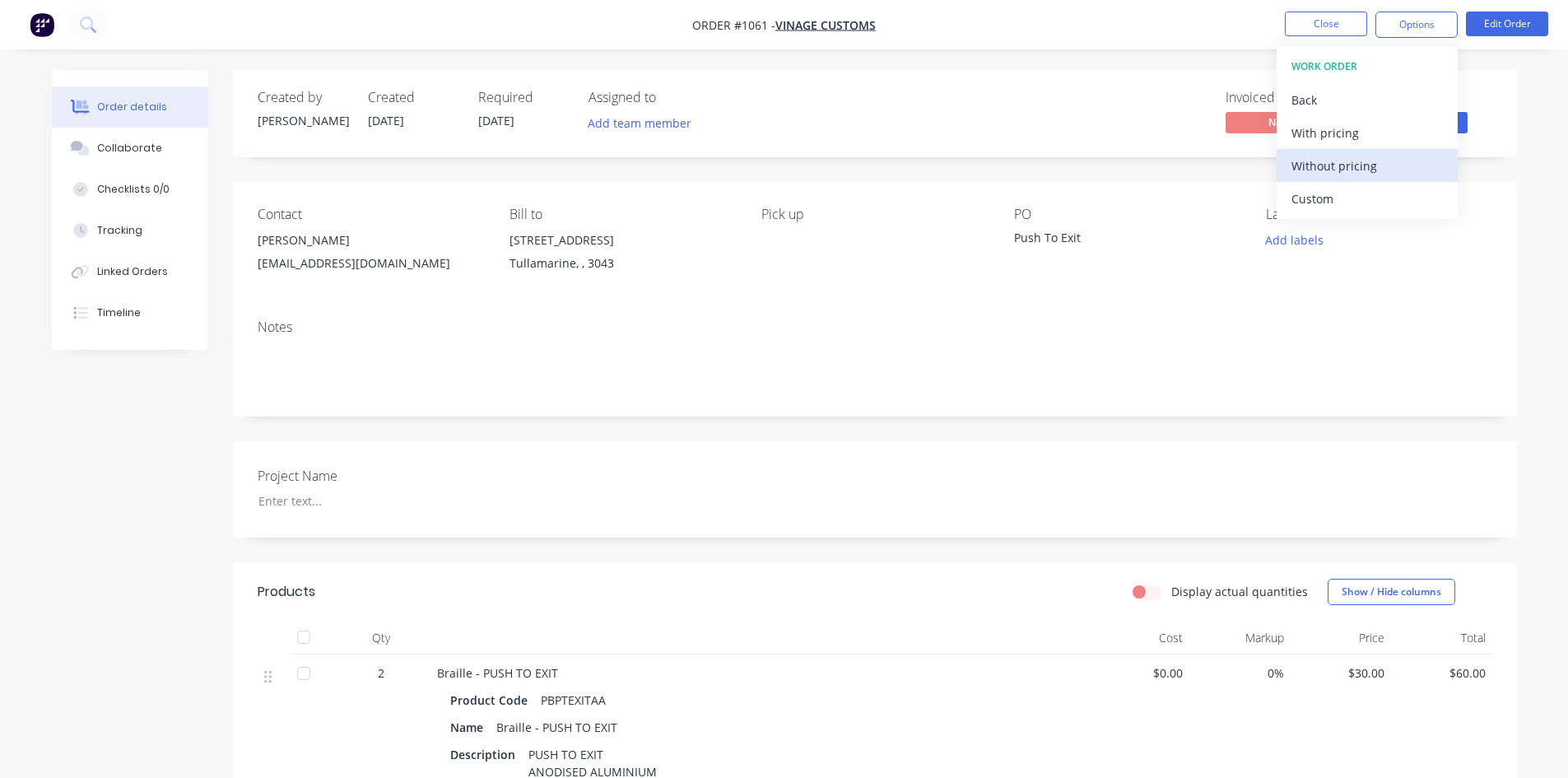
click at [1376, 169] on div "Without pricing" at bounding box center [1367, 166] width 152 height 24
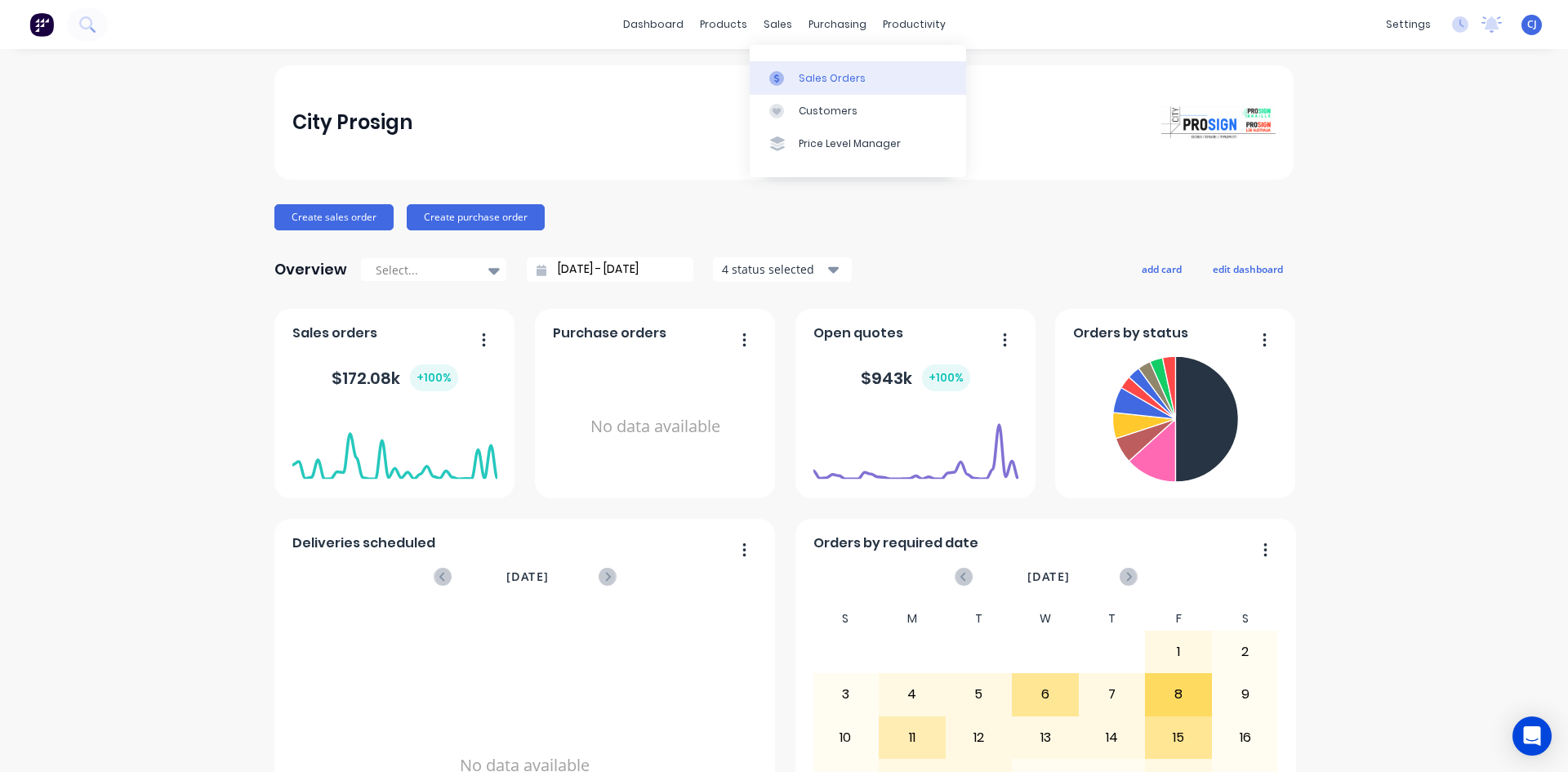
click at [813, 93] on link "Sales Orders" at bounding box center [858, 78] width 216 height 33
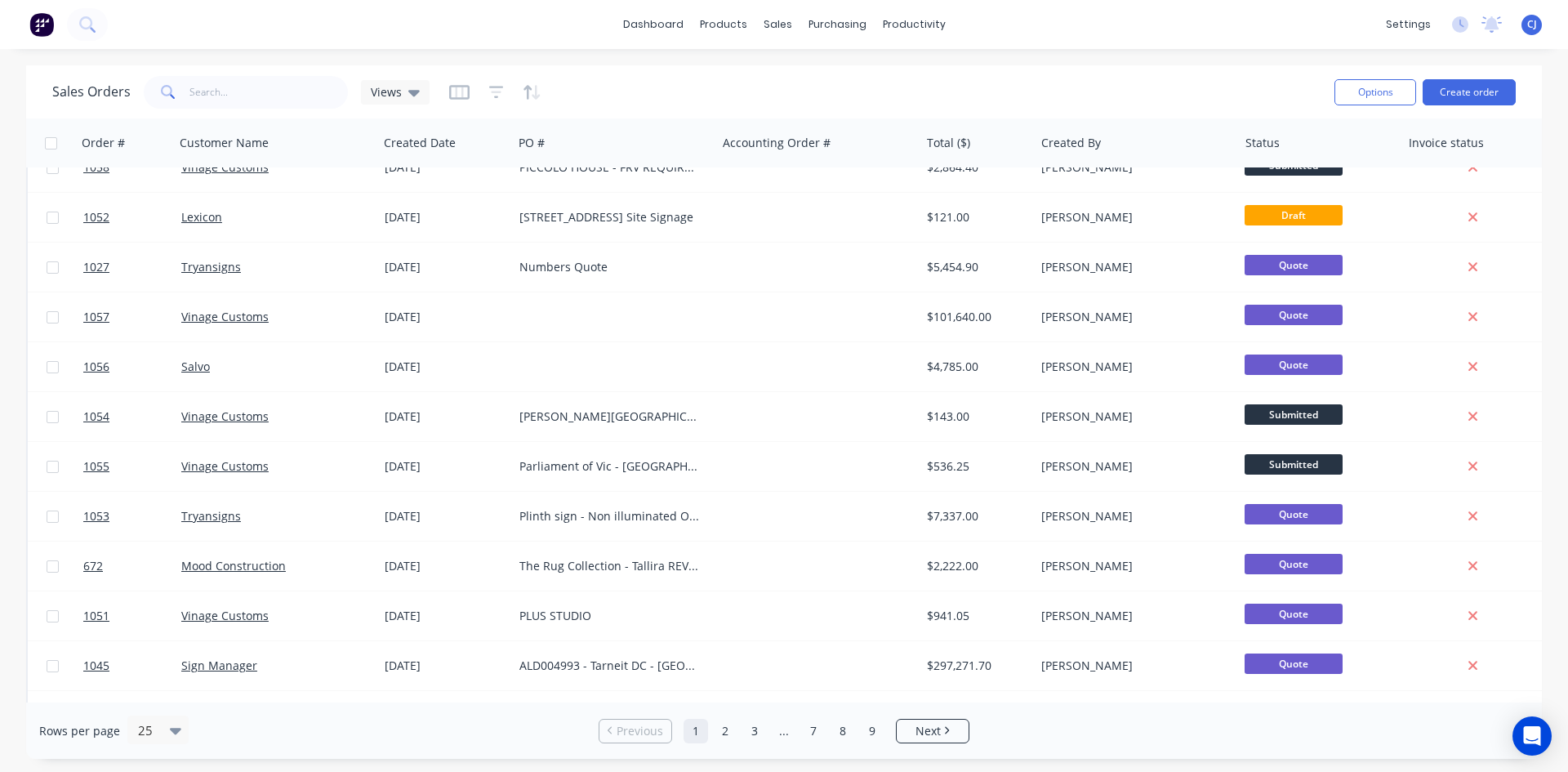
scroll to position [327, 0]
